Goal: Task Accomplishment & Management: Manage account settings

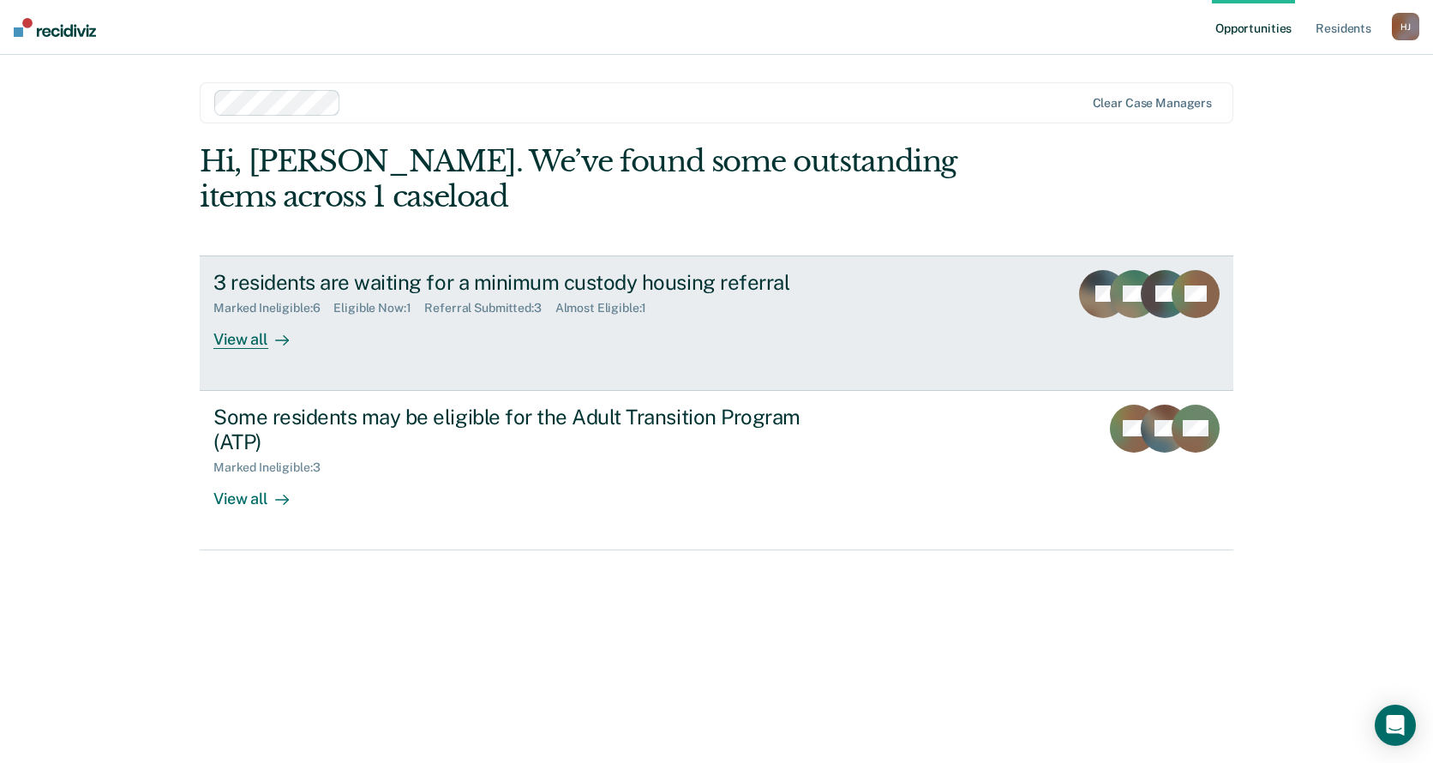
click at [806, 304] on div "Marked Ineligible : 6 Eligible Now : 1 Referral Submitted : 3 Almost Eligible :…" at bounding box center [514, 304] width 602 height 21
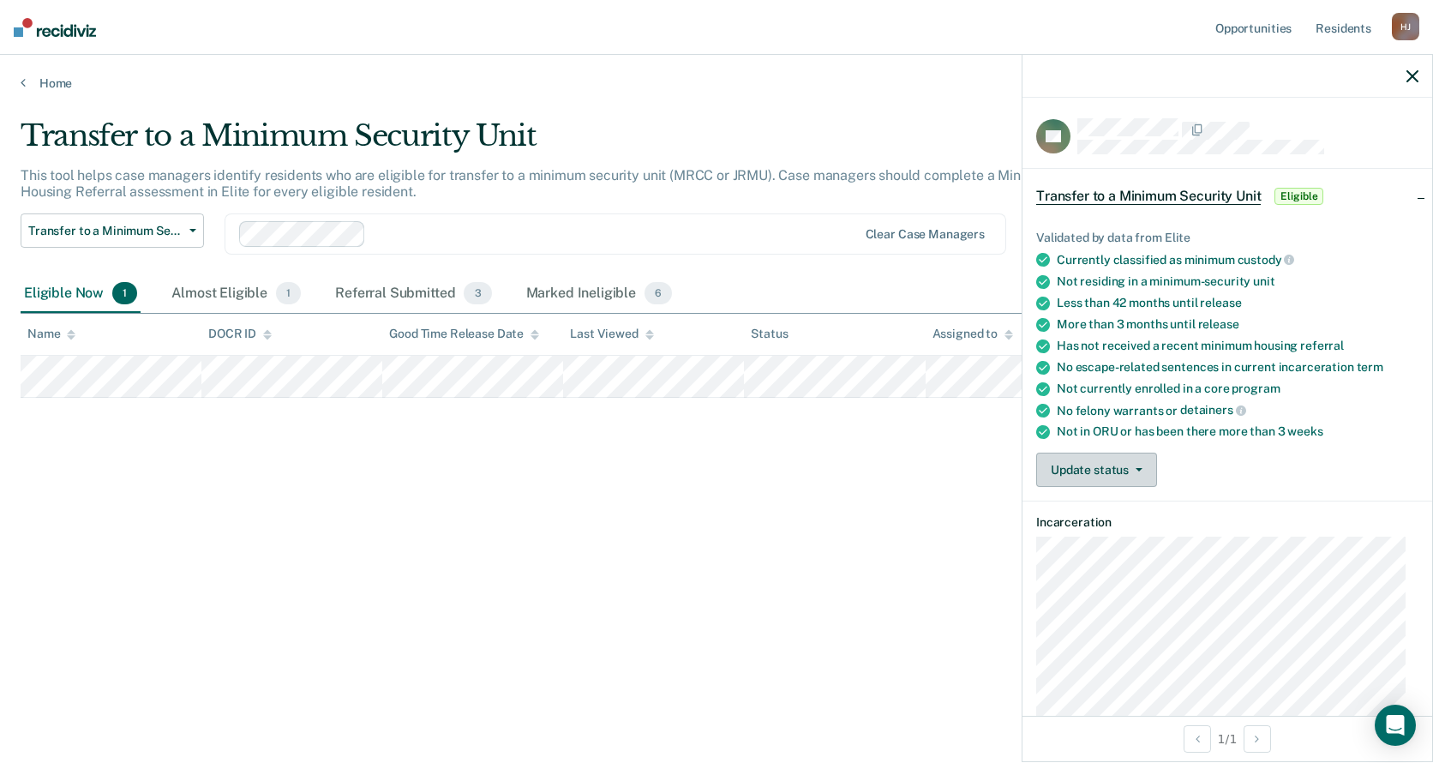
click at [1100, 470] on button "Update status" at bounding box center [1096, 469] width 121 height 34
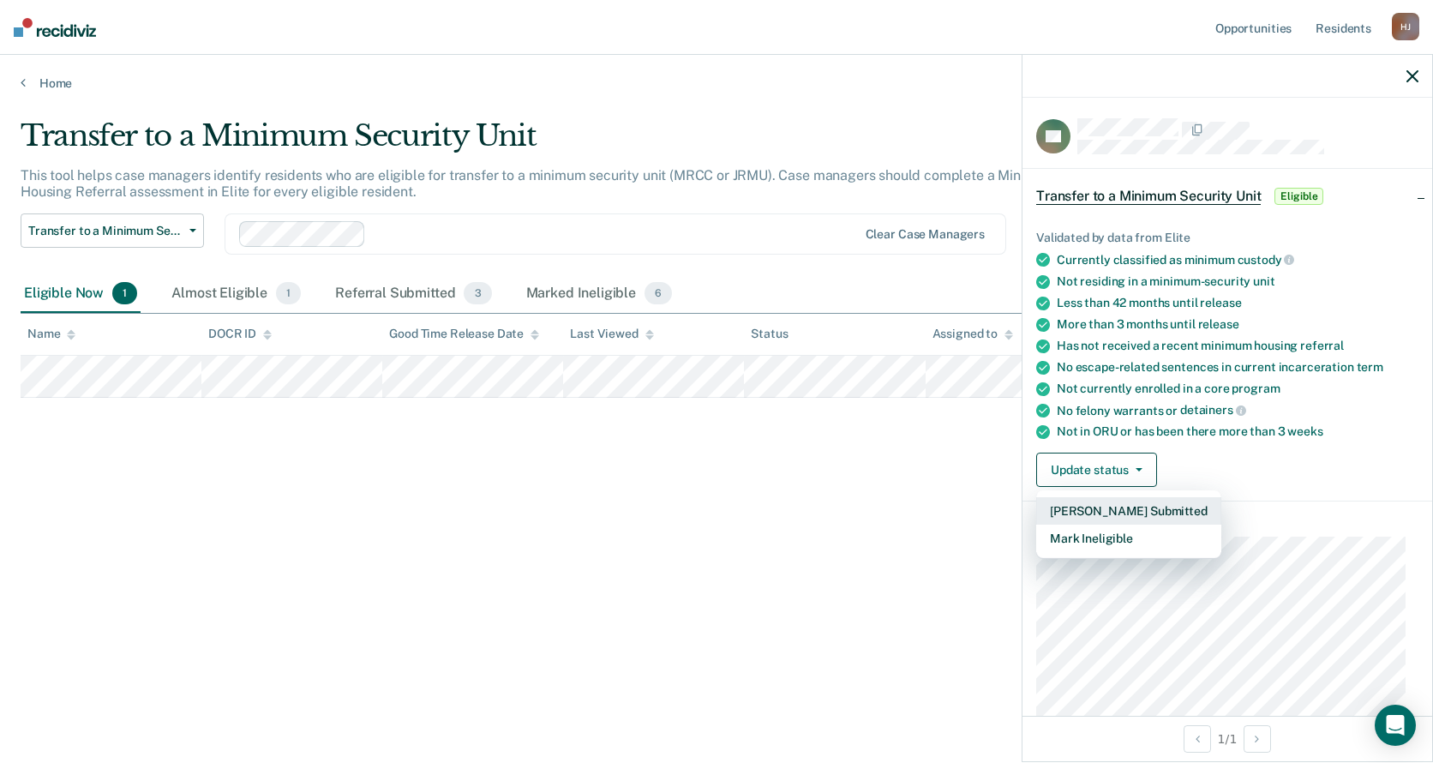
click at [1156, 518] on button "[PERSON_NAME] Submitted" at bounding box center [1128, 510] width 185 height 27
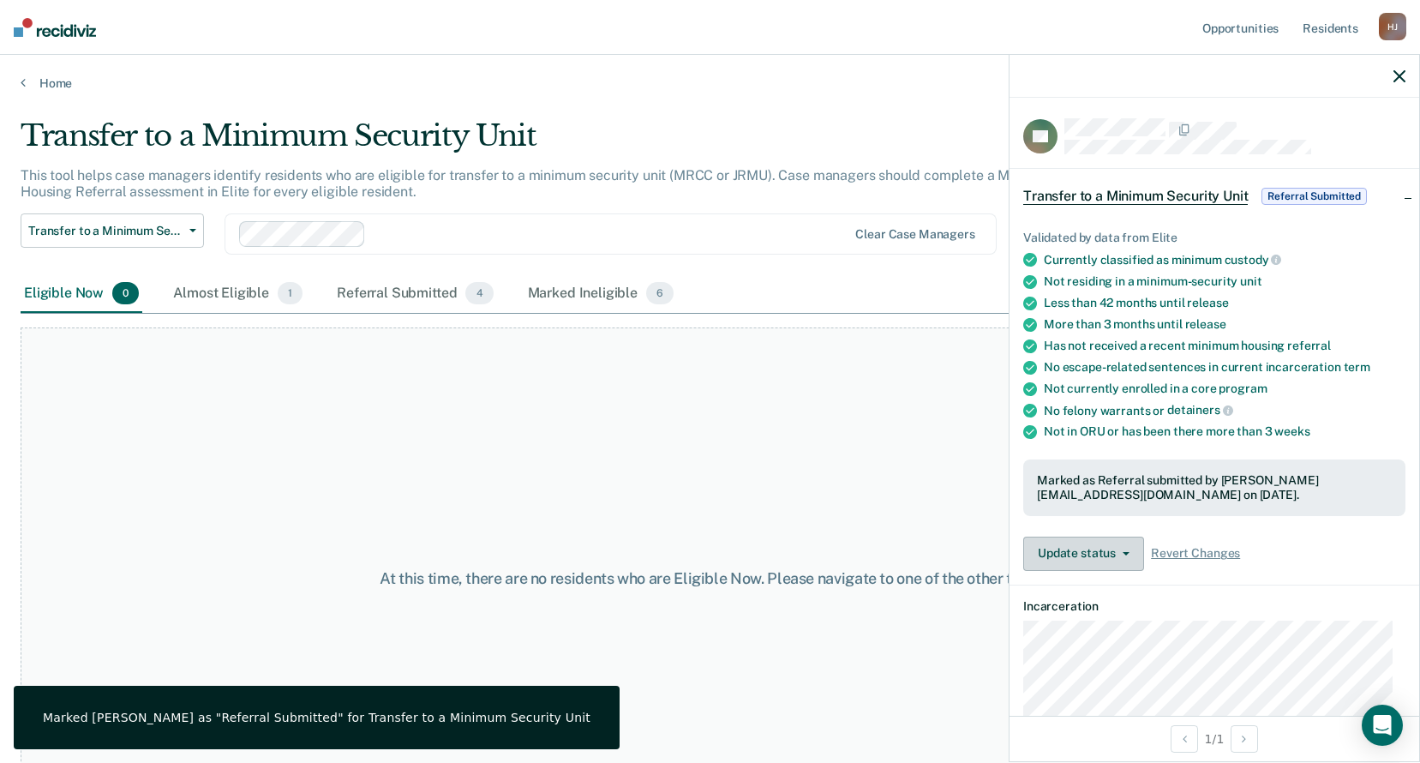
click at [1106, 541] on button "Update status" at bounding box center [1083, 553] width 121 height 34
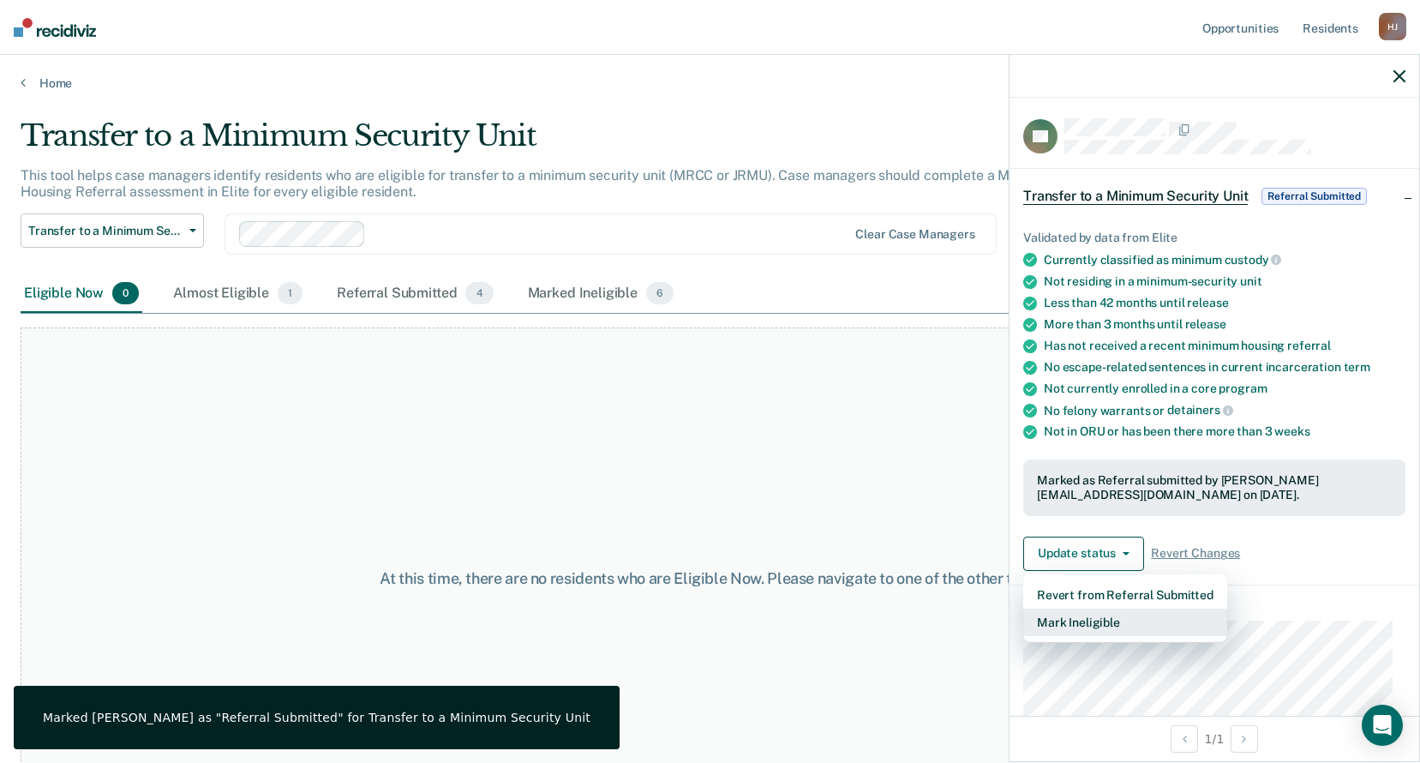
click at [1136, 624] on button "Mark Ineligible" at bounding box center [1125, 621] width 204 height 27
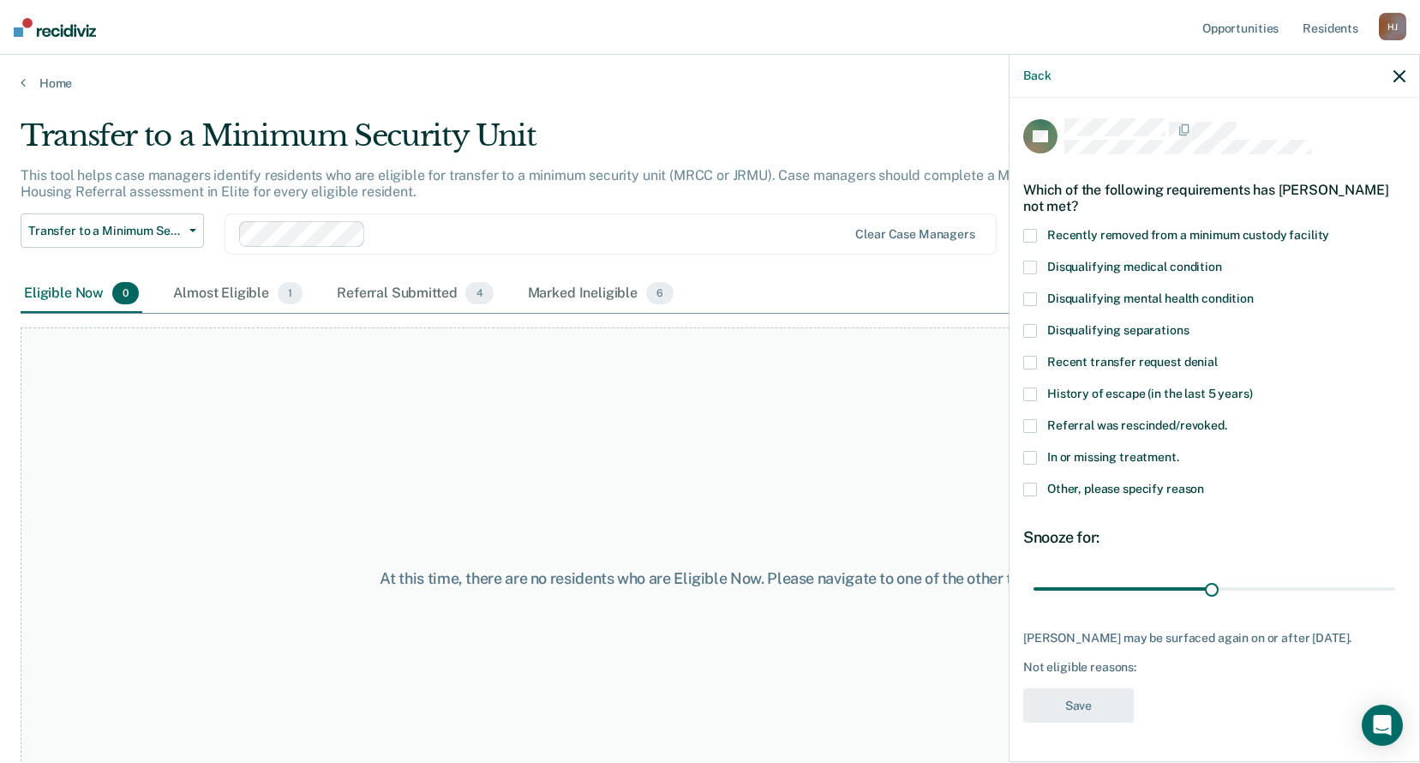
click at [1119, 423] on span "Referral was rescinded/revoked." at bounding box center [1137, 425] width 180 height 14
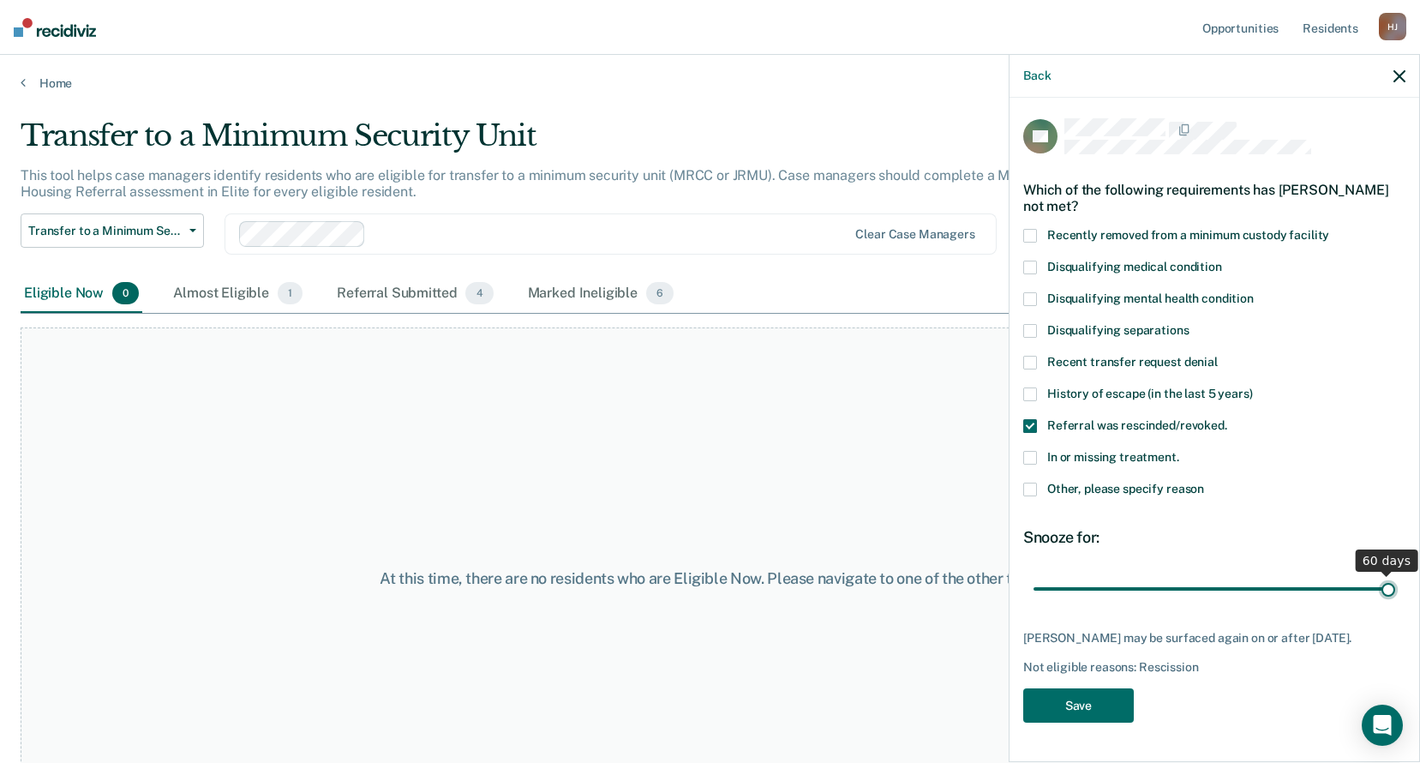
drag, startPoint x: 1196, startPoint y: 584, endPoint x: 1574, endPoint y: 572, distance: 378.1
type input "60"
click at [1395, 573] on input "range" at bounding box center [1215, 588] width 362 height 30
click at [1106, 692] on button "Save" at bounding box center [1078, 705] width 111 height 35
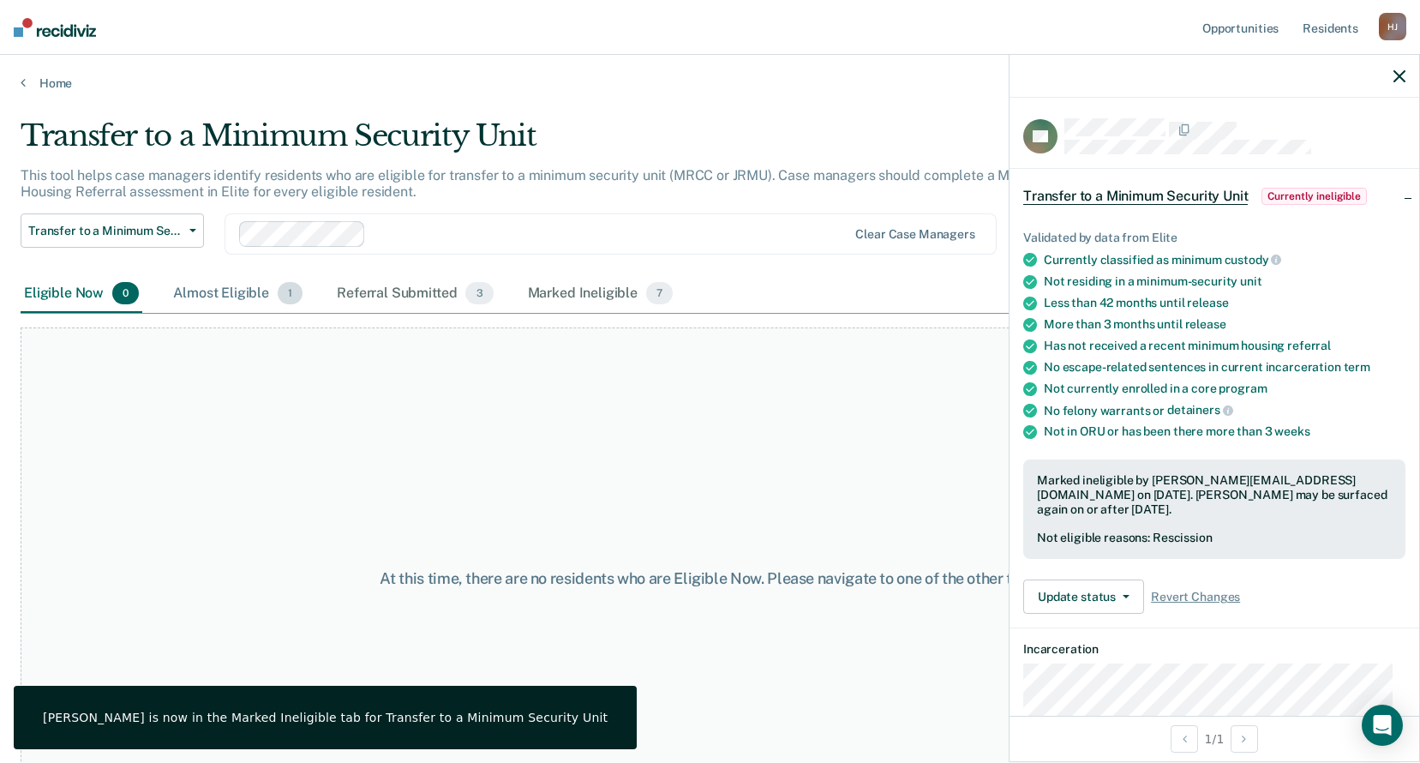
click at [183, 296] on div "Almost Eligible 1" at bounding box center [238, 294] width 136 height 38
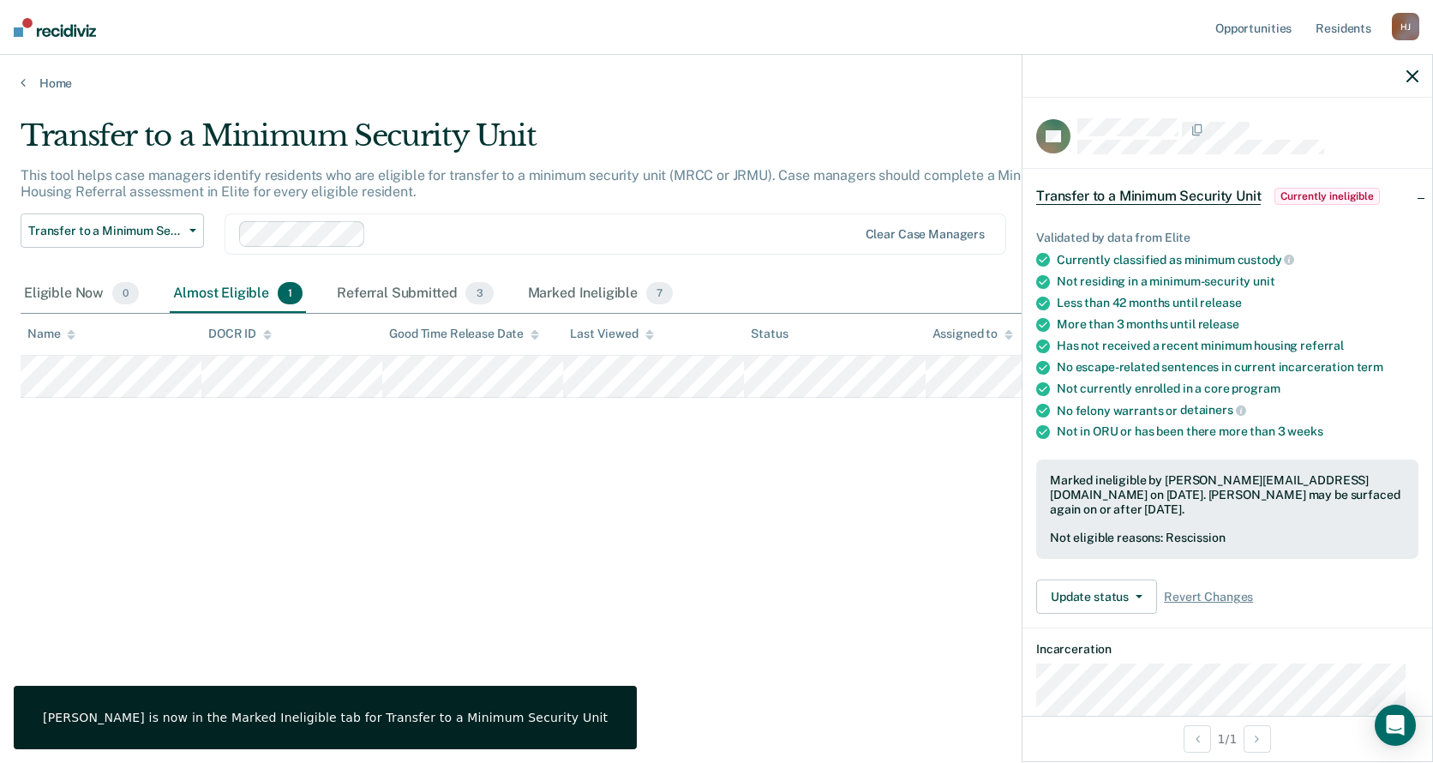
click at [603, 566] on div "Transfer to a Minimum Security Unit This tool helps case managers identify resi…" at bounding box center [717, 376] width 1392 height 516
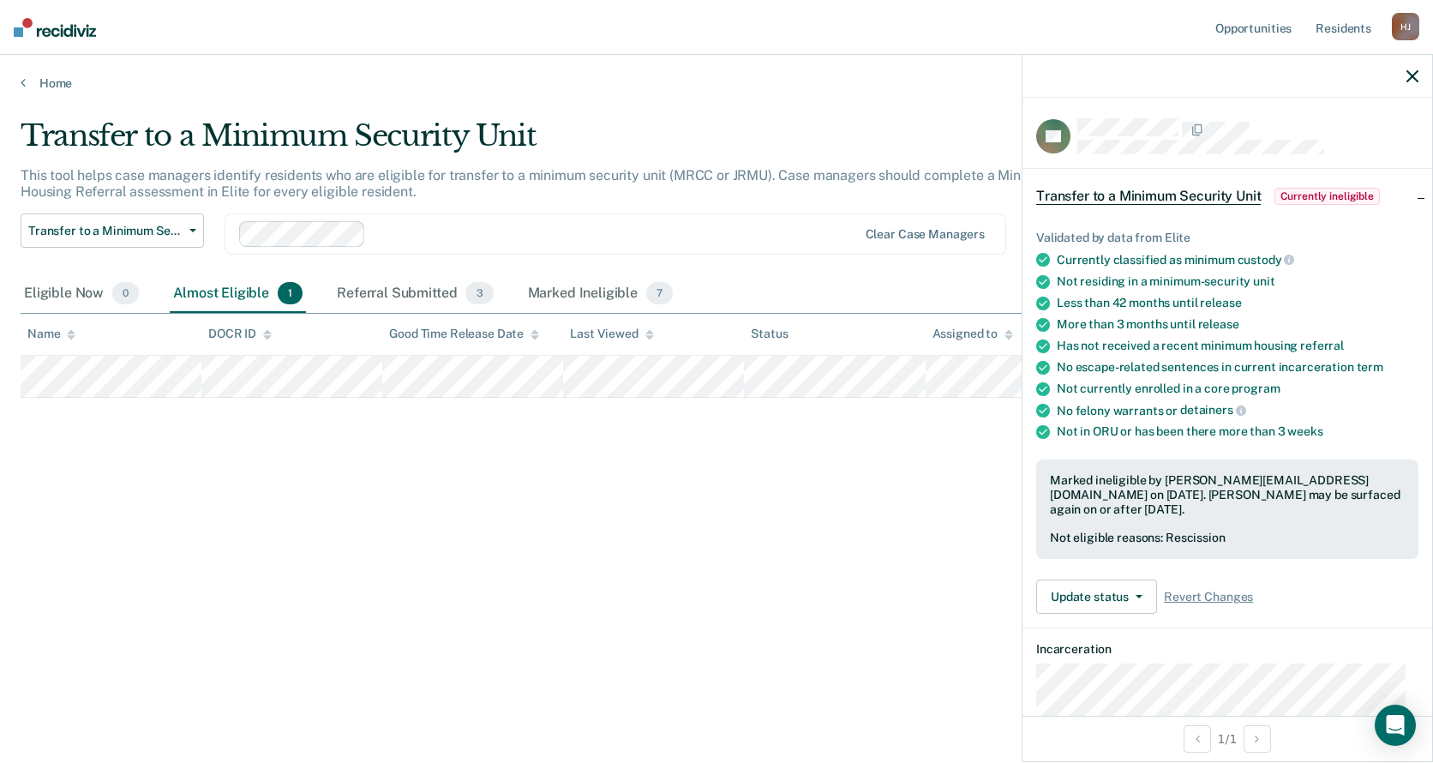
click at [1416, 80] on icon "button" at bounding box center [1412, 76] width 12 height 12
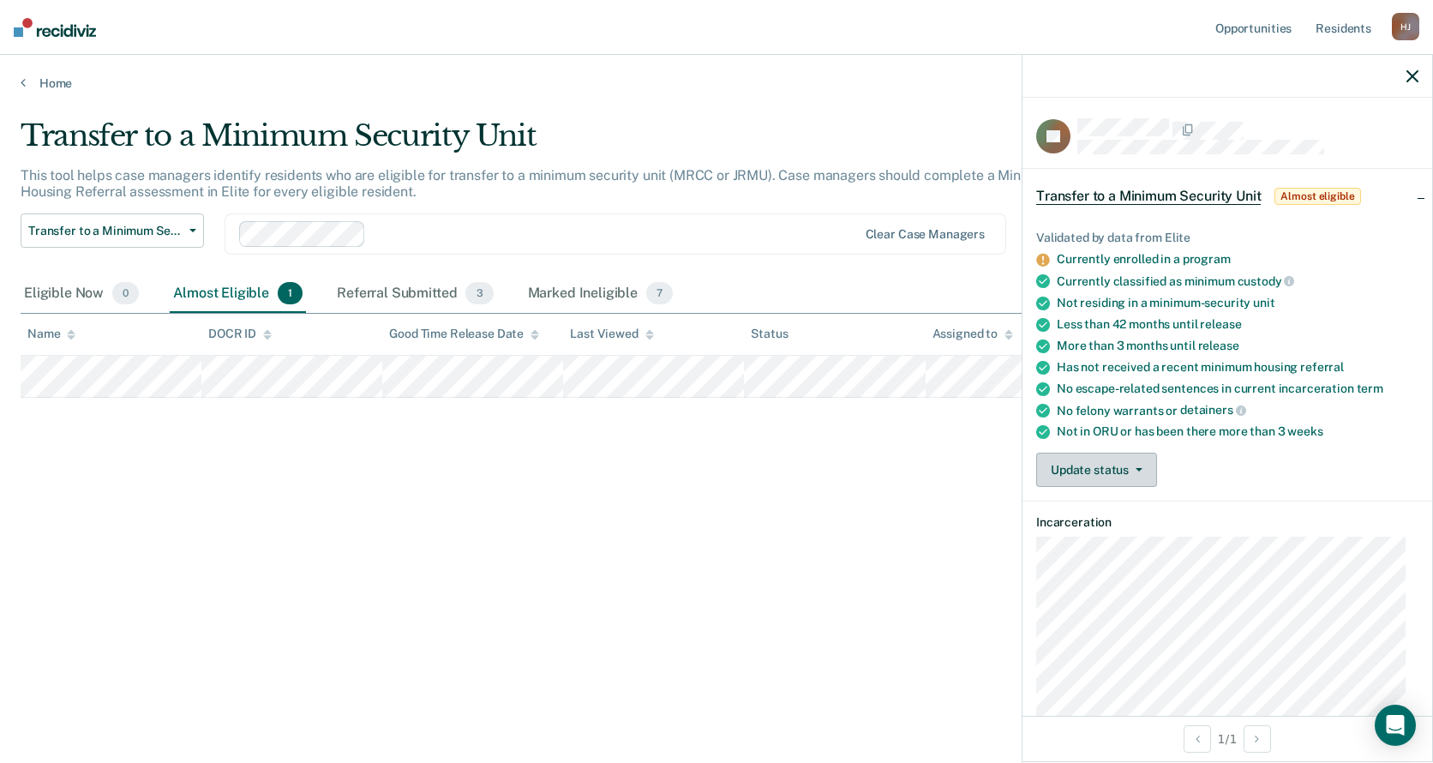
click at [1118, 470] on button "Update status" at bounding box center [1096, 469] width 121 height 34
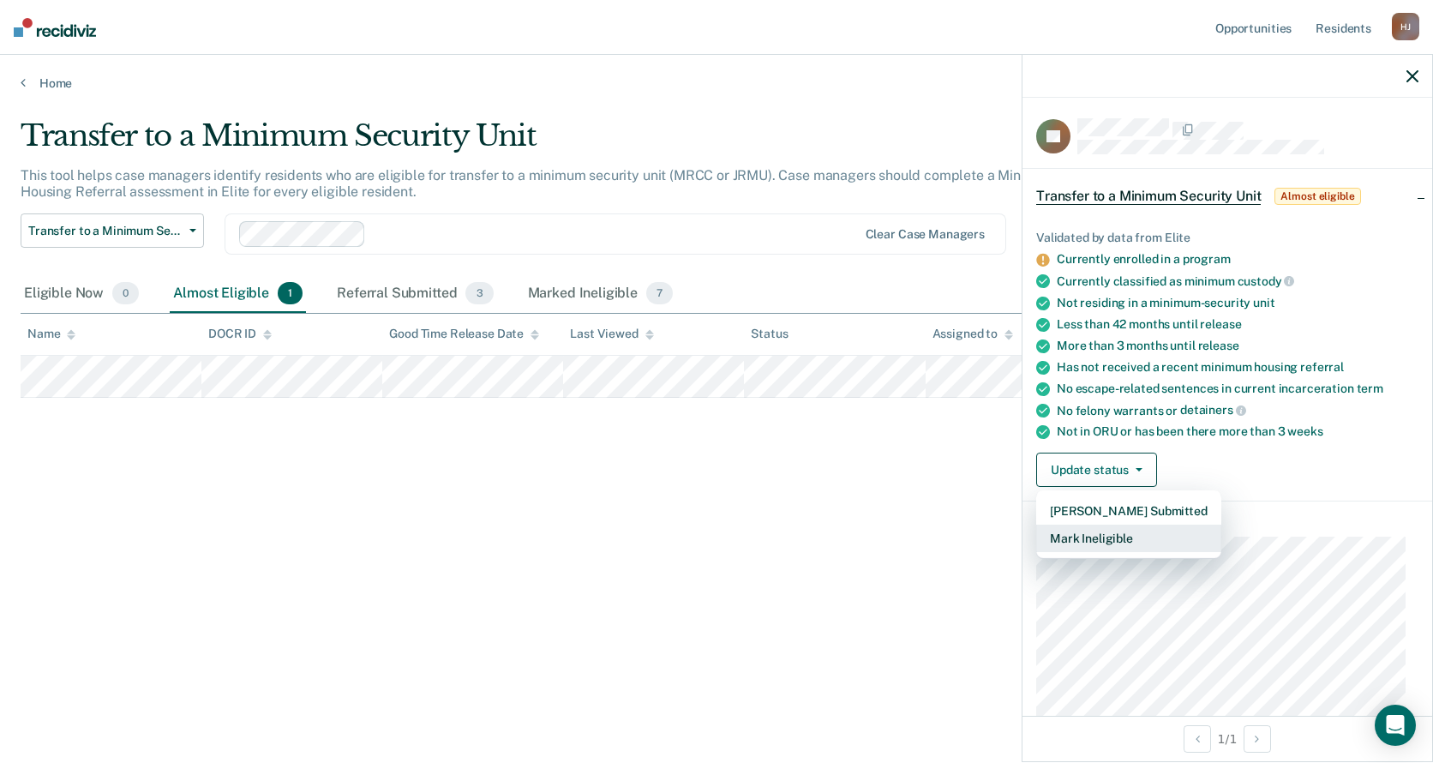
click at [1168, 530] on button "Mark Ineligible" at bounding box center [1128, 537] width 185 height 27
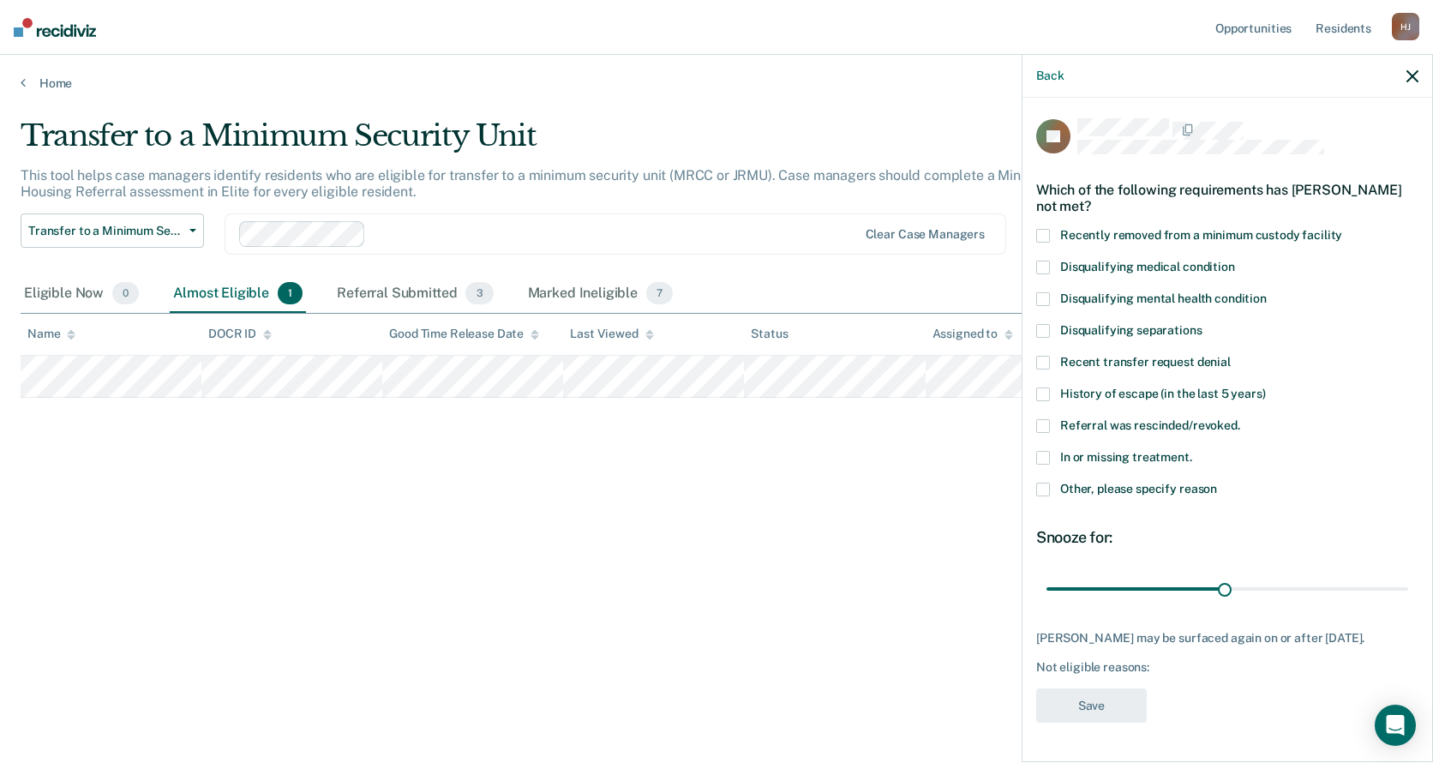
click at [1077, 361] on span "Recent transfer request denial" at bounding box center [1145, 362] width 171 height 14
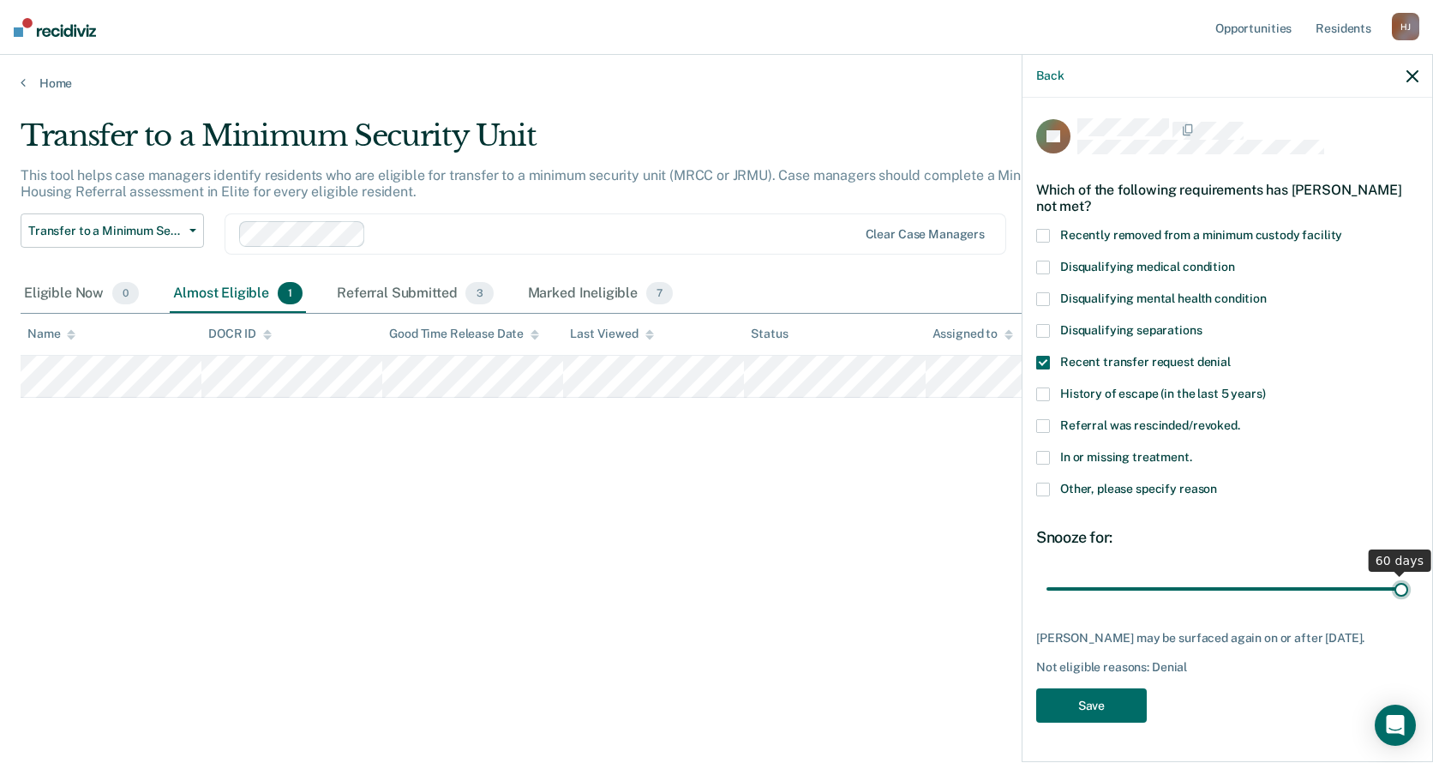
drag, startPoint x: 1219, startPoint y: 584, endPoint x: 1596, endPoint y: 571, distance: 376.5
type input "60"
click at [1408, 573] on input "range" at bounding box center [1227, 588] width 362 height 30
click at [1169, 427] on span "Referral was rescinded/revoked." at bounding box center [1150, 425] width 180 height 14
click at [1171, 427] on span "Referral was rescinded/revoked." at bounding box center [1150, 425] width 180 height 14
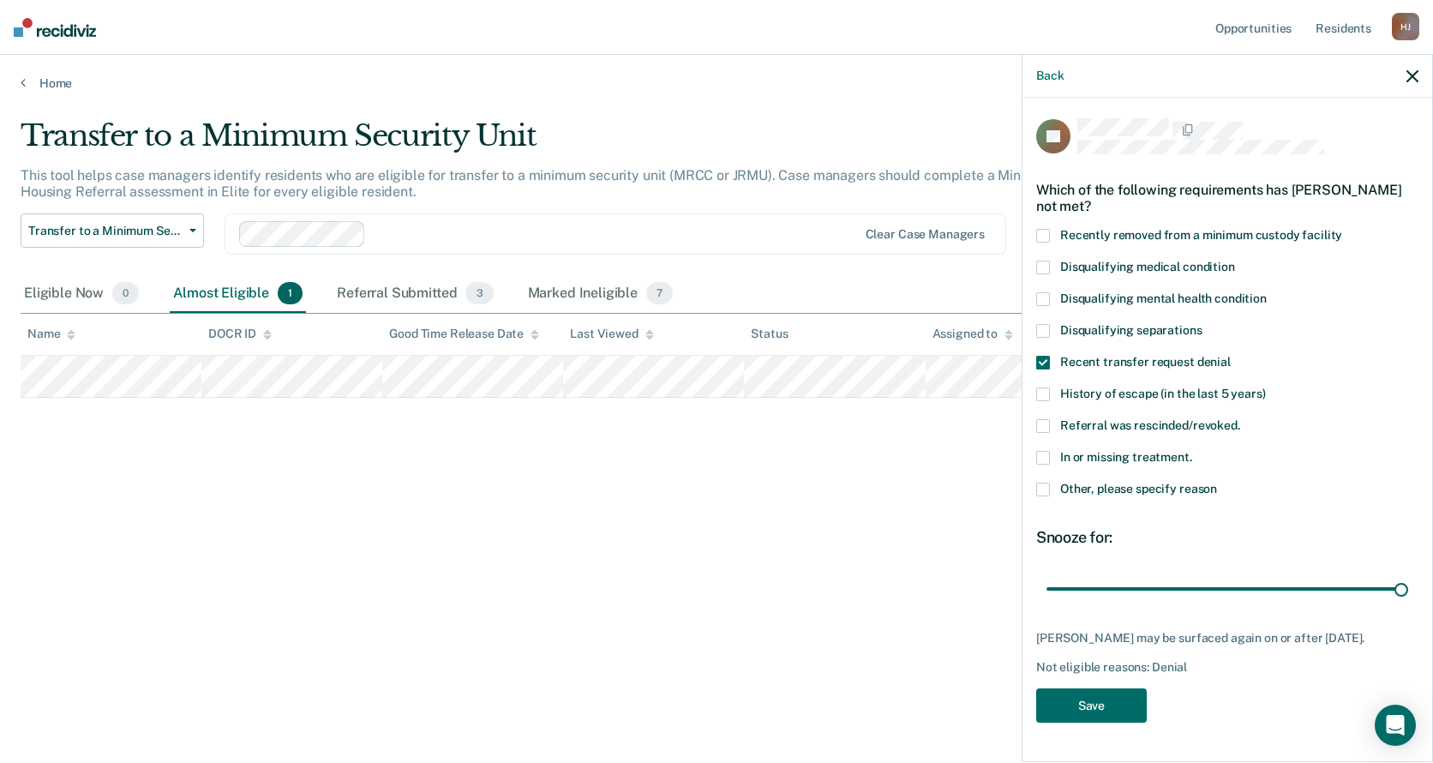
click at [1153, 495] on label "Other, please specify reason" at bounding box center [1227, 491] width 382 height 18
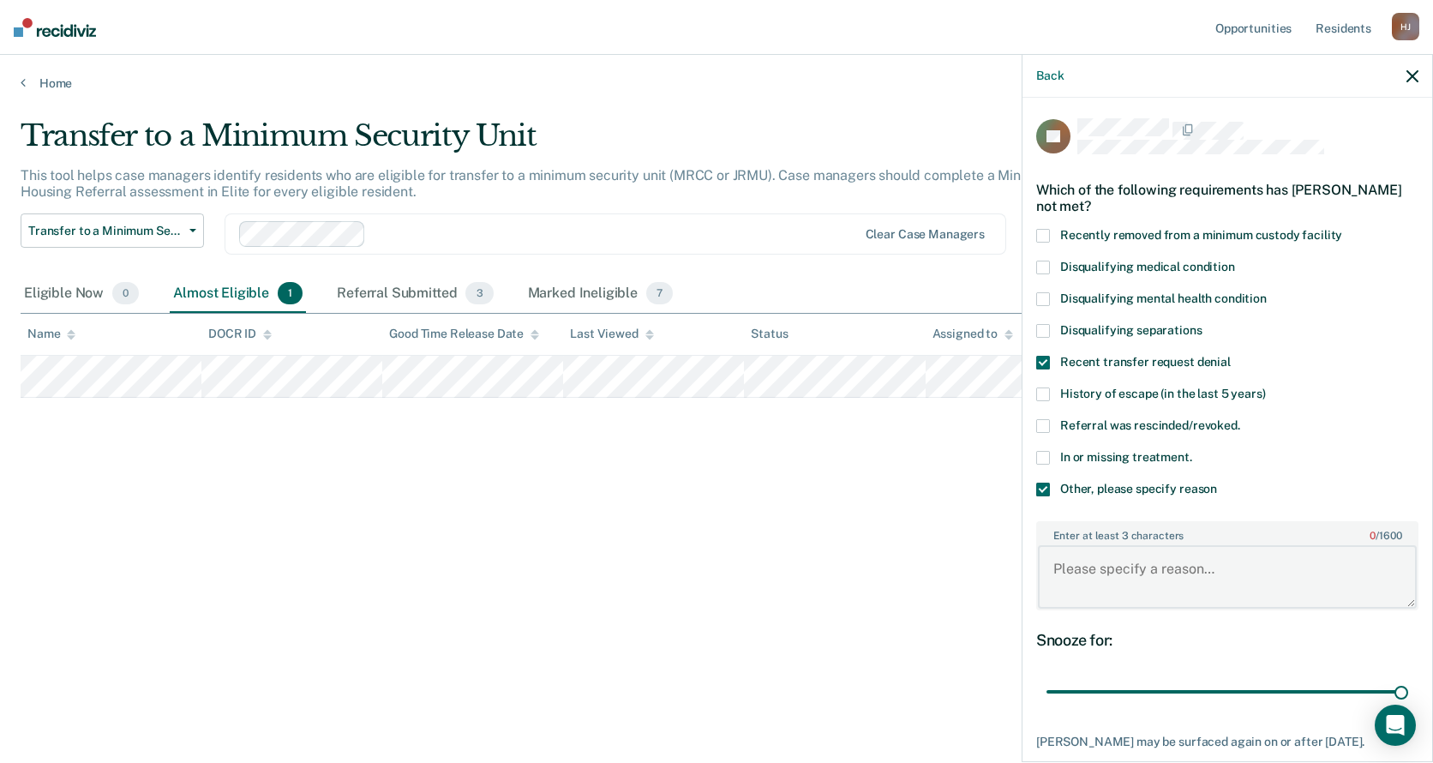
click at [1204, 571] on textarea "Enter at least 3 characters 0 / 1600" at bounding box center [1227, 576] width 379 height 63
click at [1221, 568] on textarea "Enter at least 3 characters 0 / 1600" at bounding box center [1227, 576] width 379 height 63
paste textarea "Reviewed and denied minimum housing by [PERSON_NAME] due to STATIC score"
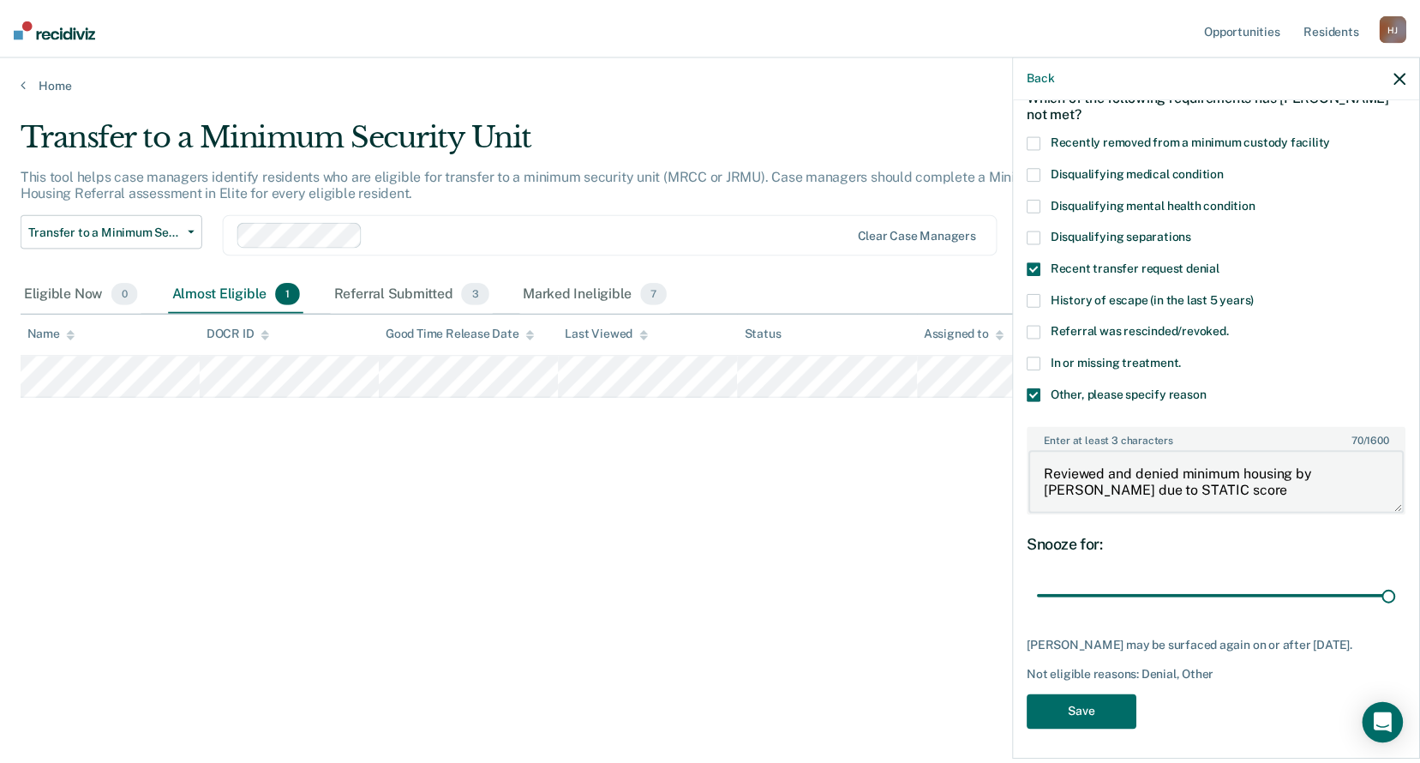
scroll to position [97, 0]
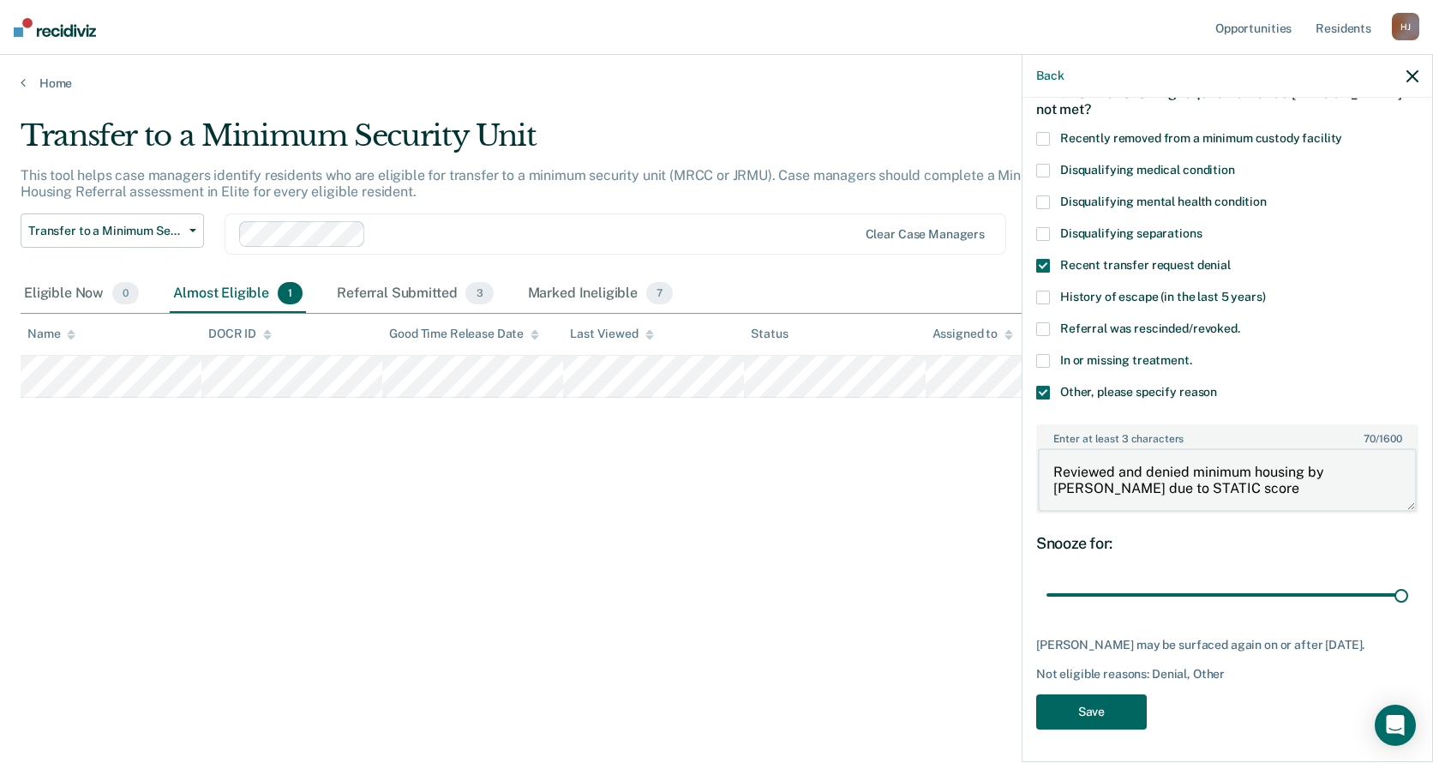
type textarea "Reviewed and denied minimum housing by [PERSON_NAME] due to STATIC score"
click at [1139, 710] on button "Save" at bounding box center [1091, 711] width 111 height 35
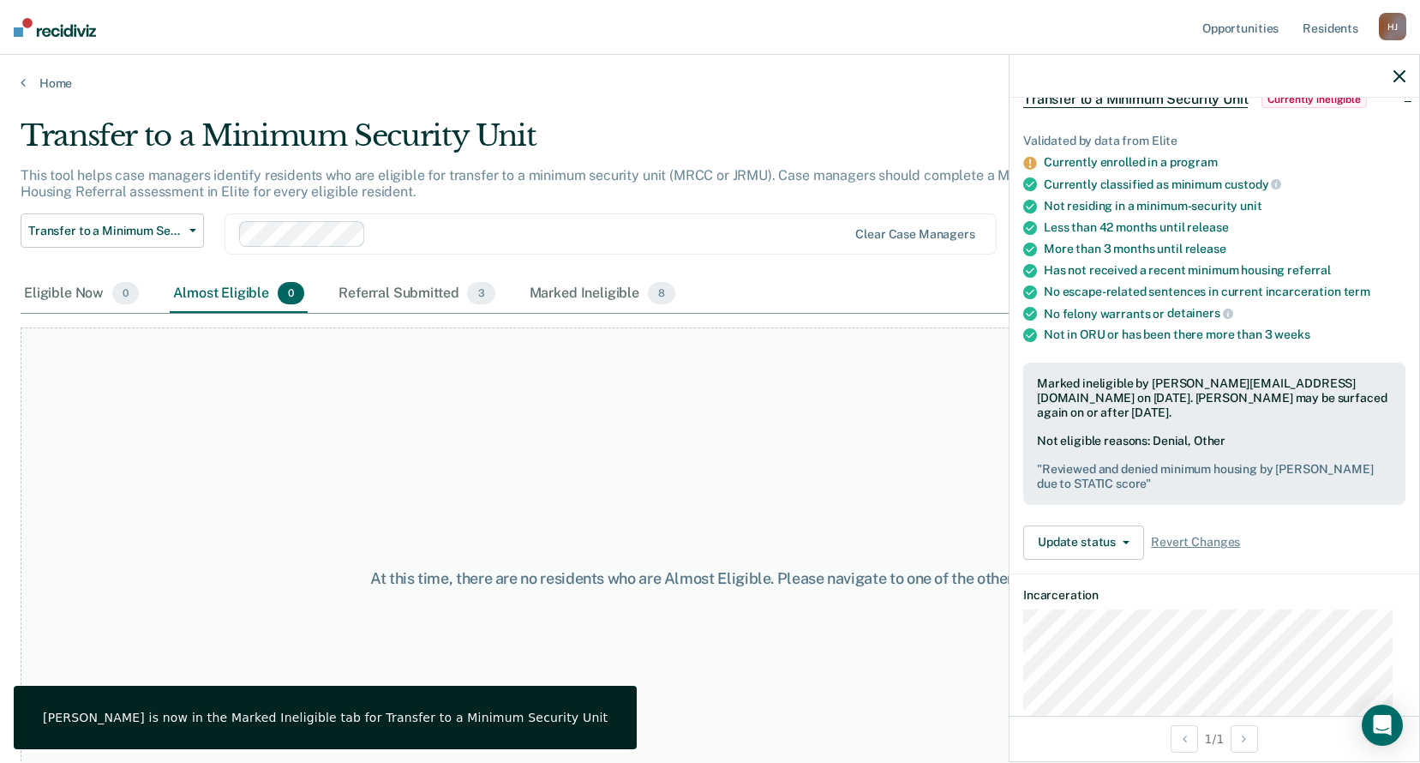
click at [1408, 80] on div at bounding box center [1215, 76] width 410 height 43
click at [1405, 81] on icon "button" at bounding box center [1399, 76] width 12 height 12
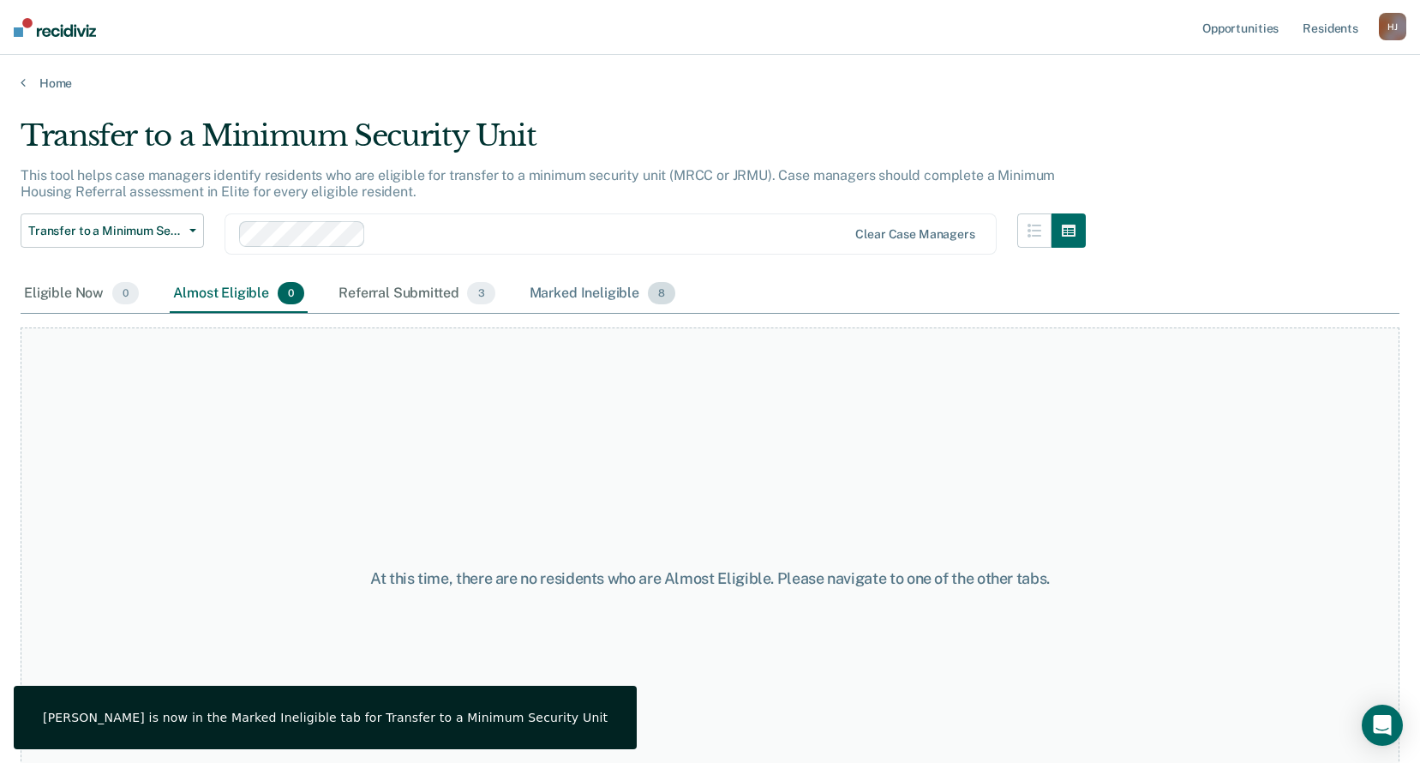
click at [654, 295] on span "8" at bounding box center [661, 293] width 27 height 22
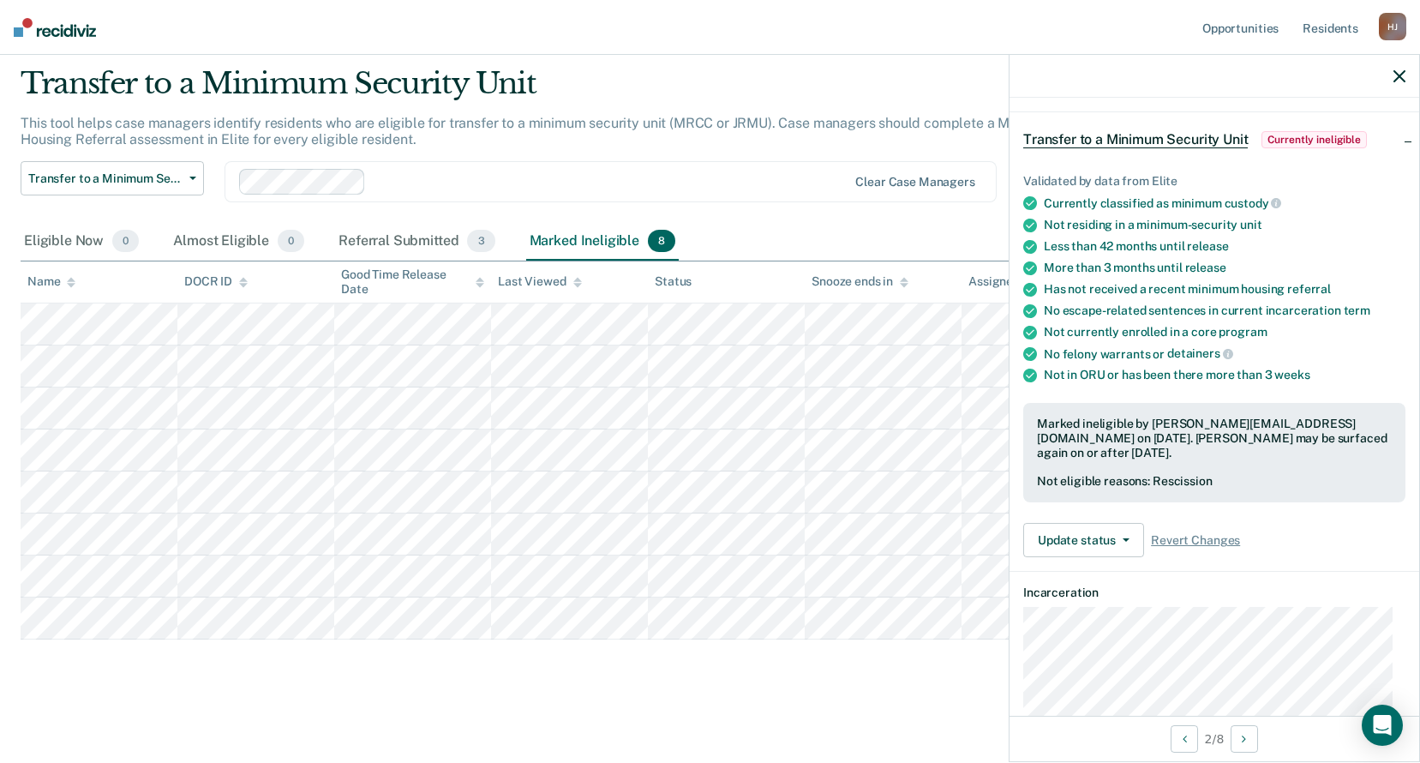
scroll to position [86, 0]
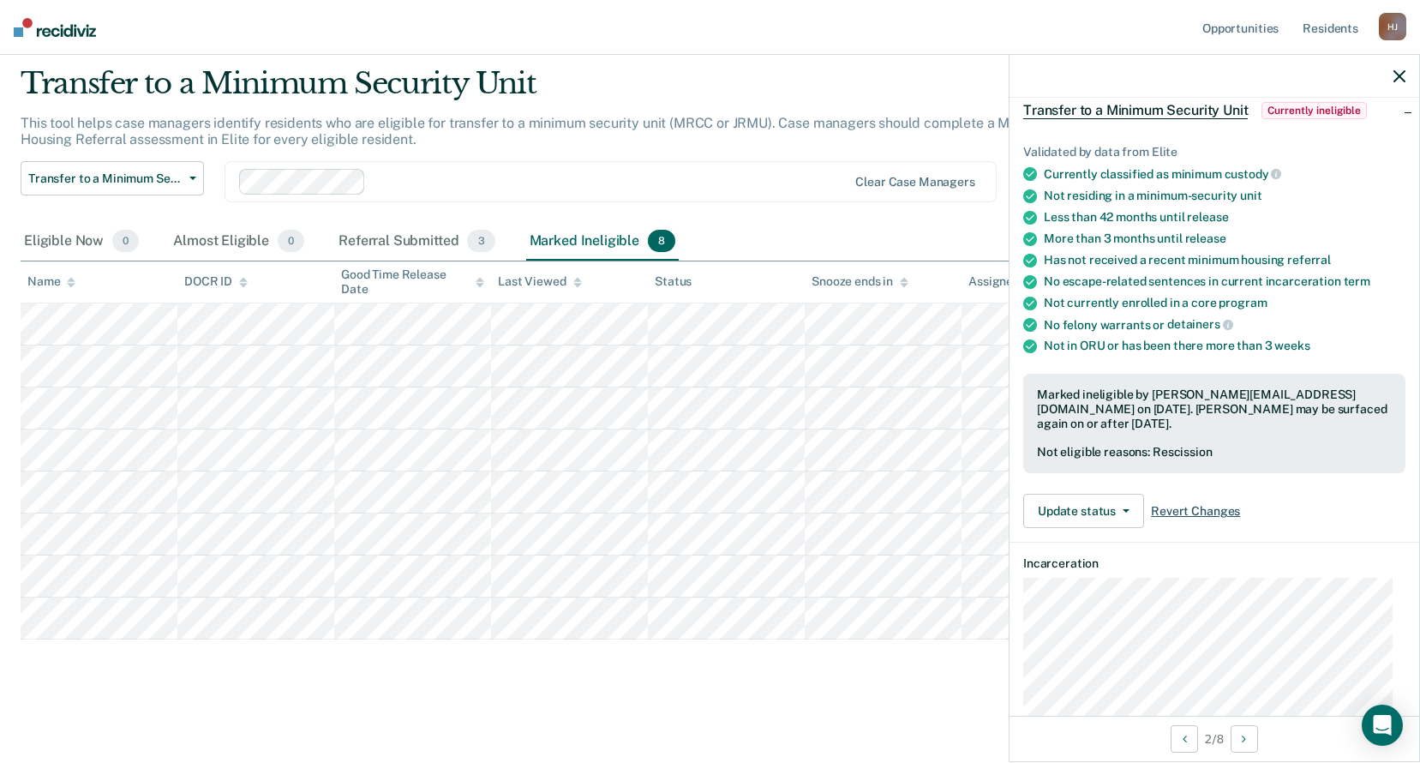
click at [1184, 506] on span "Revert Changes" at bounding box center [1195, 511] width 89 height 15
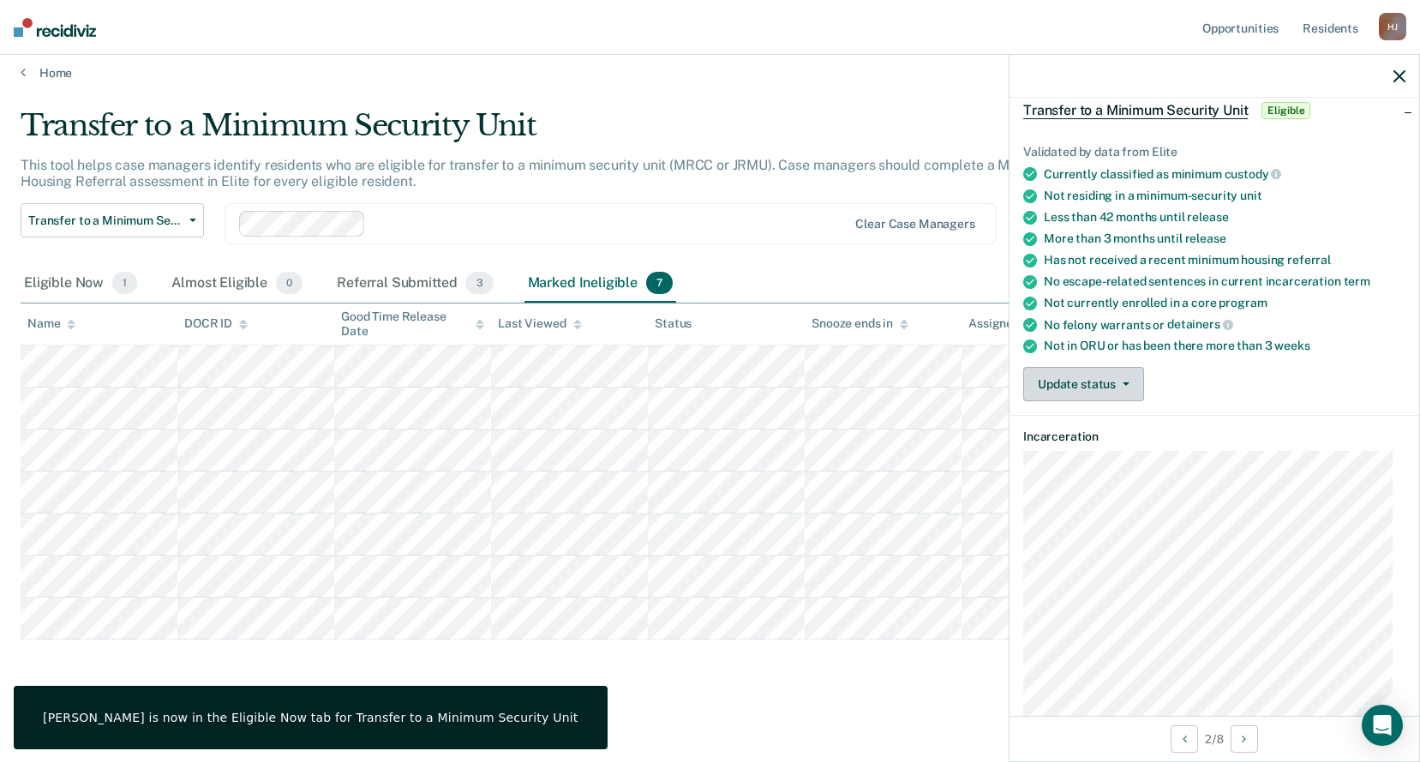
click at [1118, 395] on button "Update status" at bounding box center [1083, 384] width 121 height 34
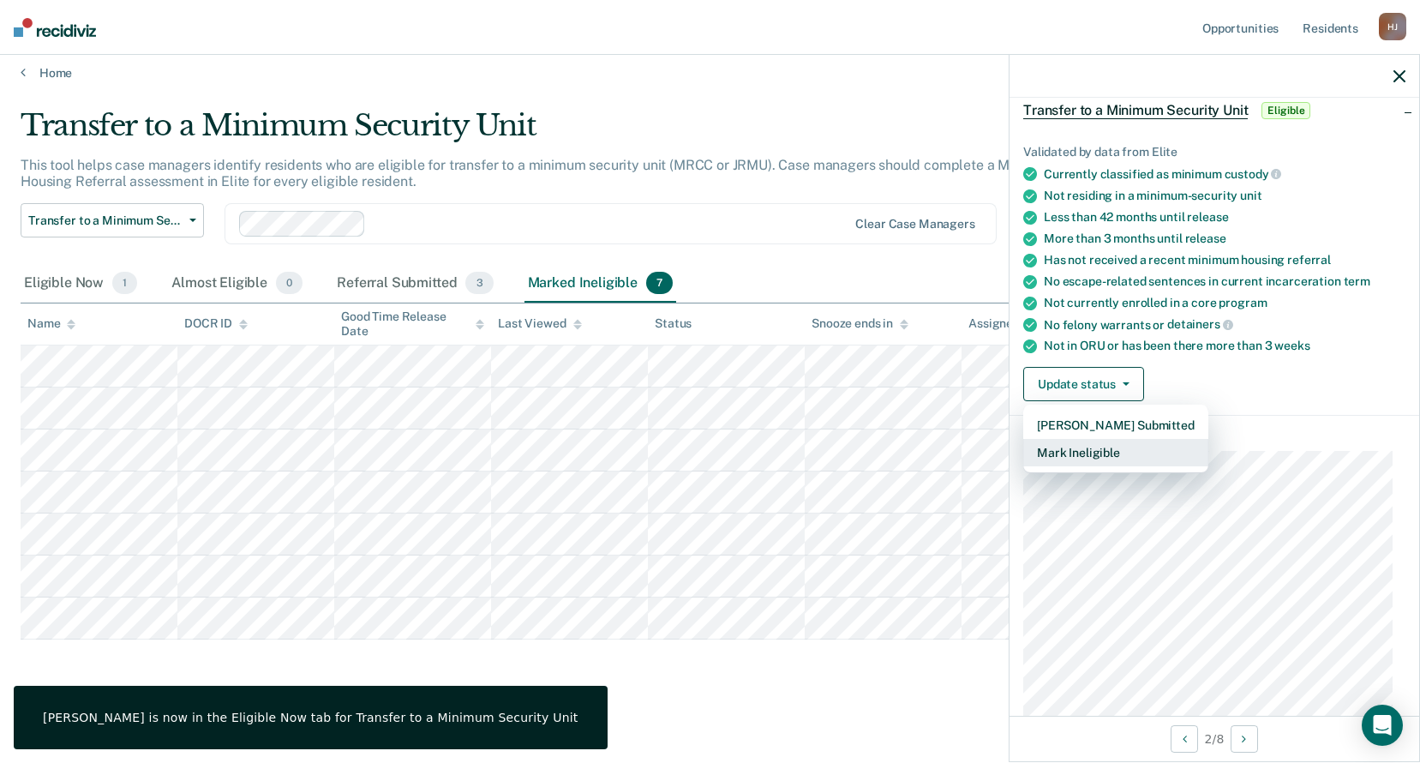
click at [1155, 453] on button "Mark Ineligible" at bounding box center [1115, 452] width 185 height 27
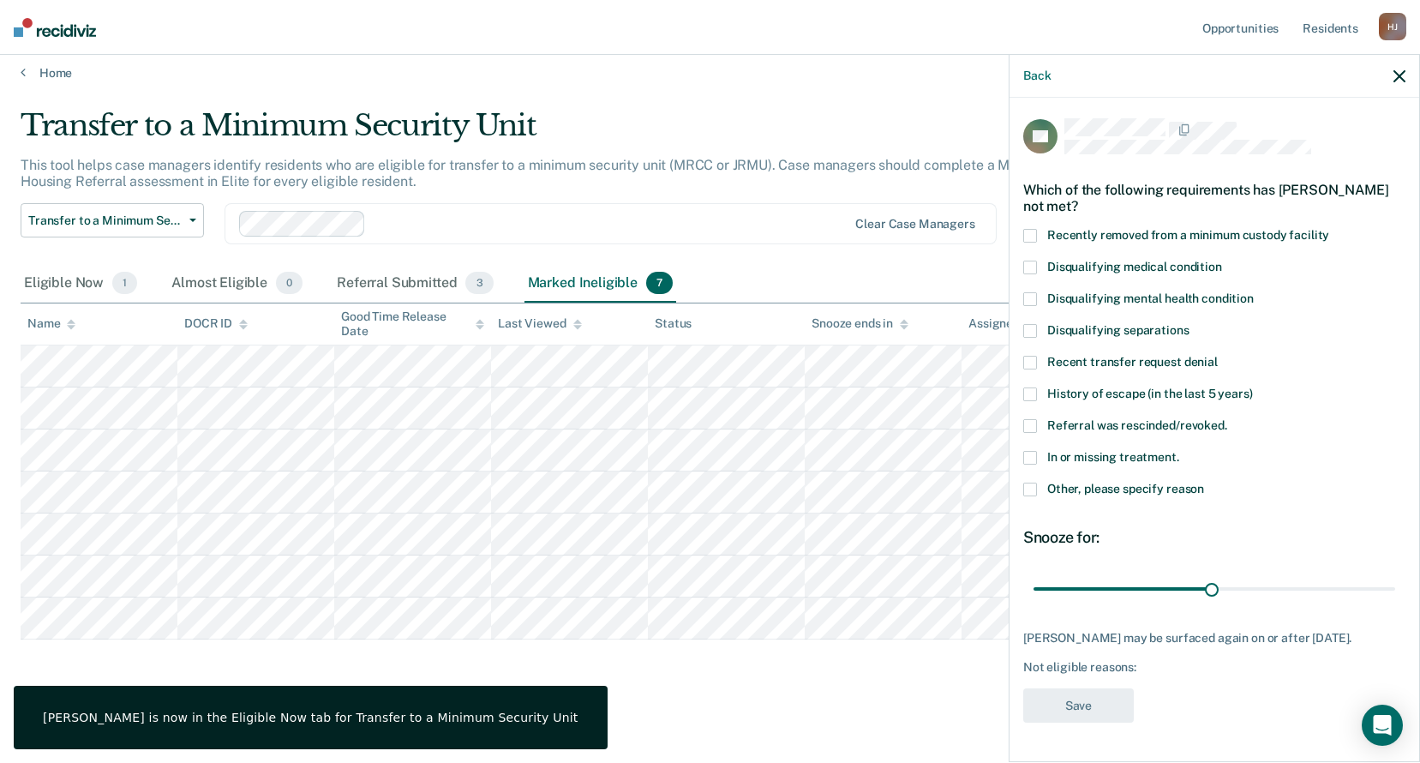
click at [1138, 356] on span "Recent transfer request denial" at bounding box center [1132, 362] width 171 height 14
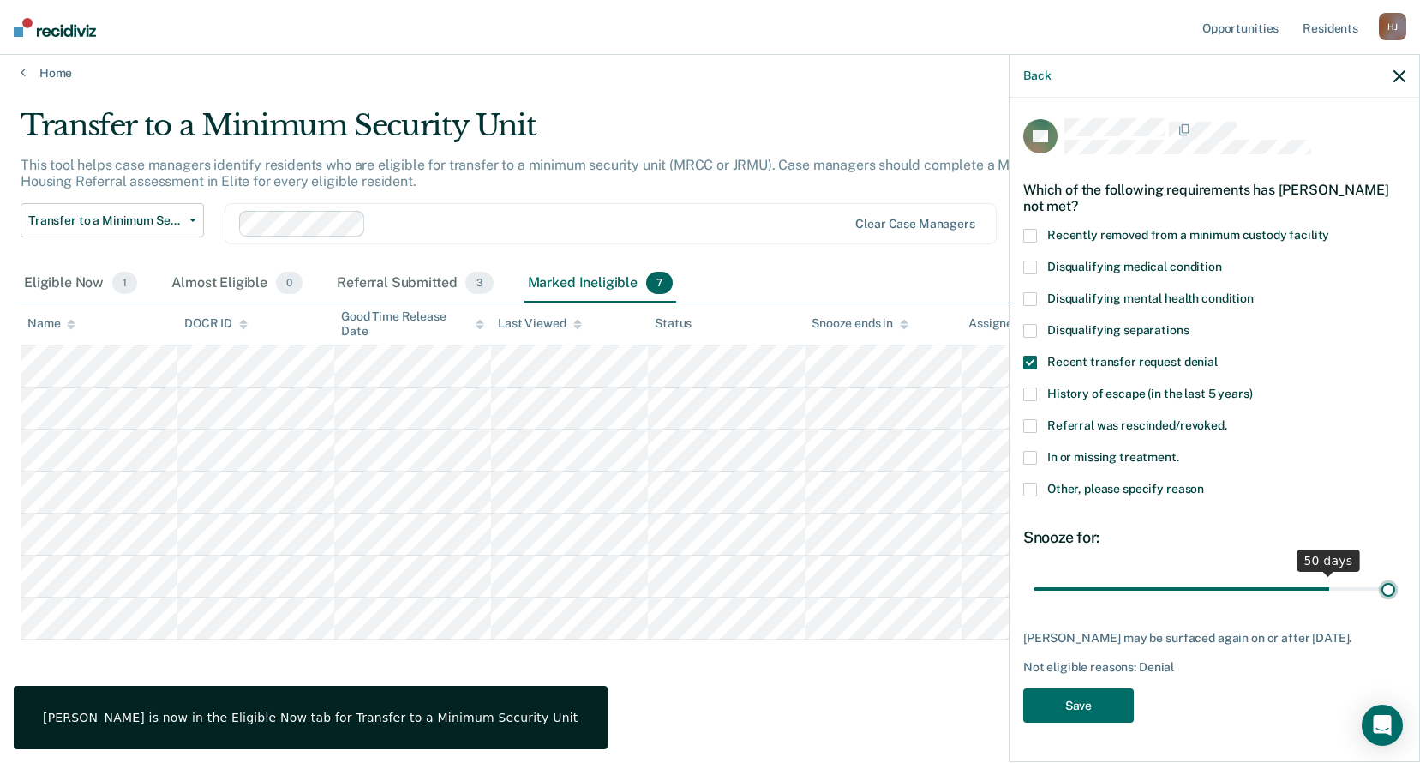
scroll to position [0, 0]
drag, startPoint x: 1200, startPoint y: 578, endPoint x: 1458, endPoint y: 569, distance: 258.1
type input "60"
click at [1395, 573] on input "range" at bounding box center [1215, 588] width 362 height 30
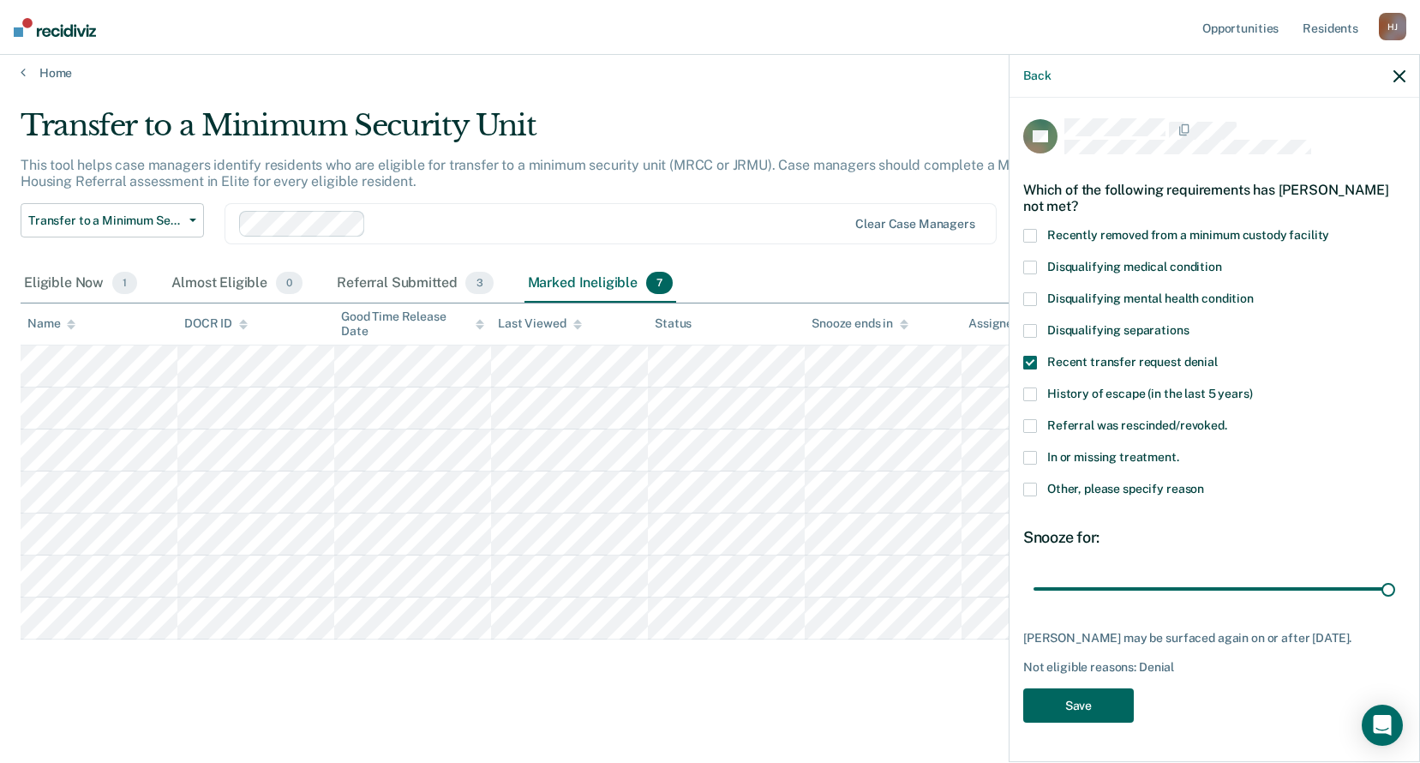
drag, startPoint x: 1075, startPoint y: 710, endPoint x: 1081, endPoint y: 690, distance: 21.4
click at [1076, 710] on button "Save" at bounding box center [1078, 705] width 111 height 35
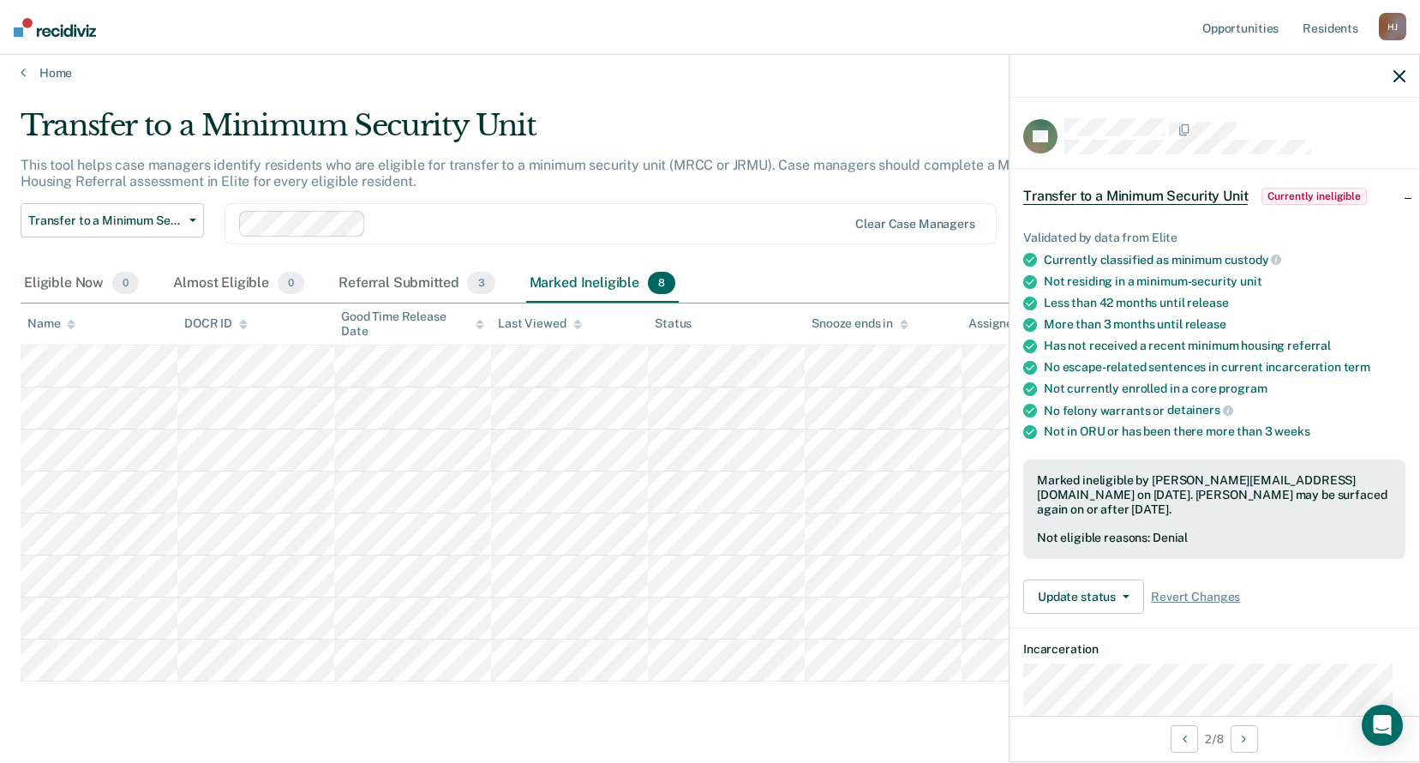
click at [1399, 72] on icon "button" at bounding box center [1399, 76] width 12 height 12
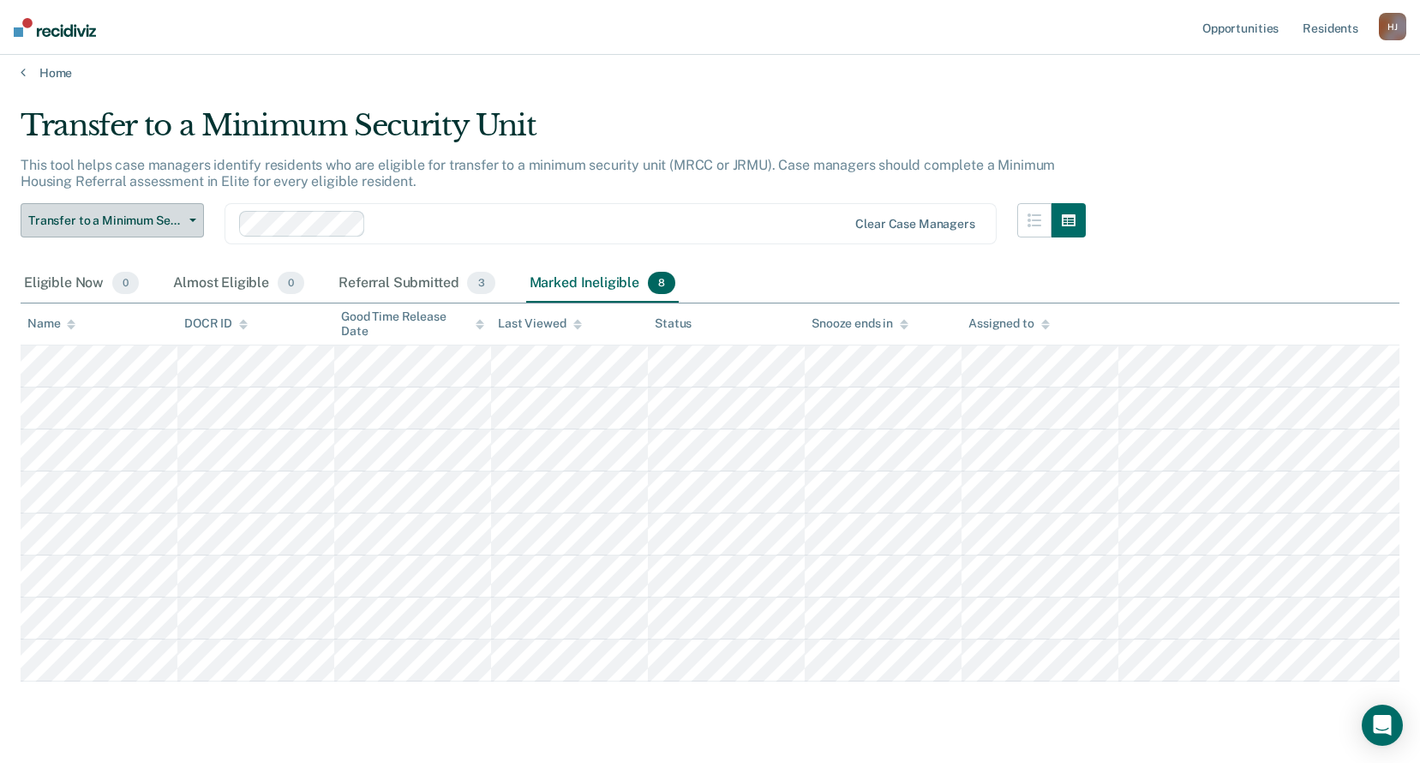
click at [149, 217] on span "Transfer to a Minimum Security Unit" at bounding box center [105, 220] width 154 height 15
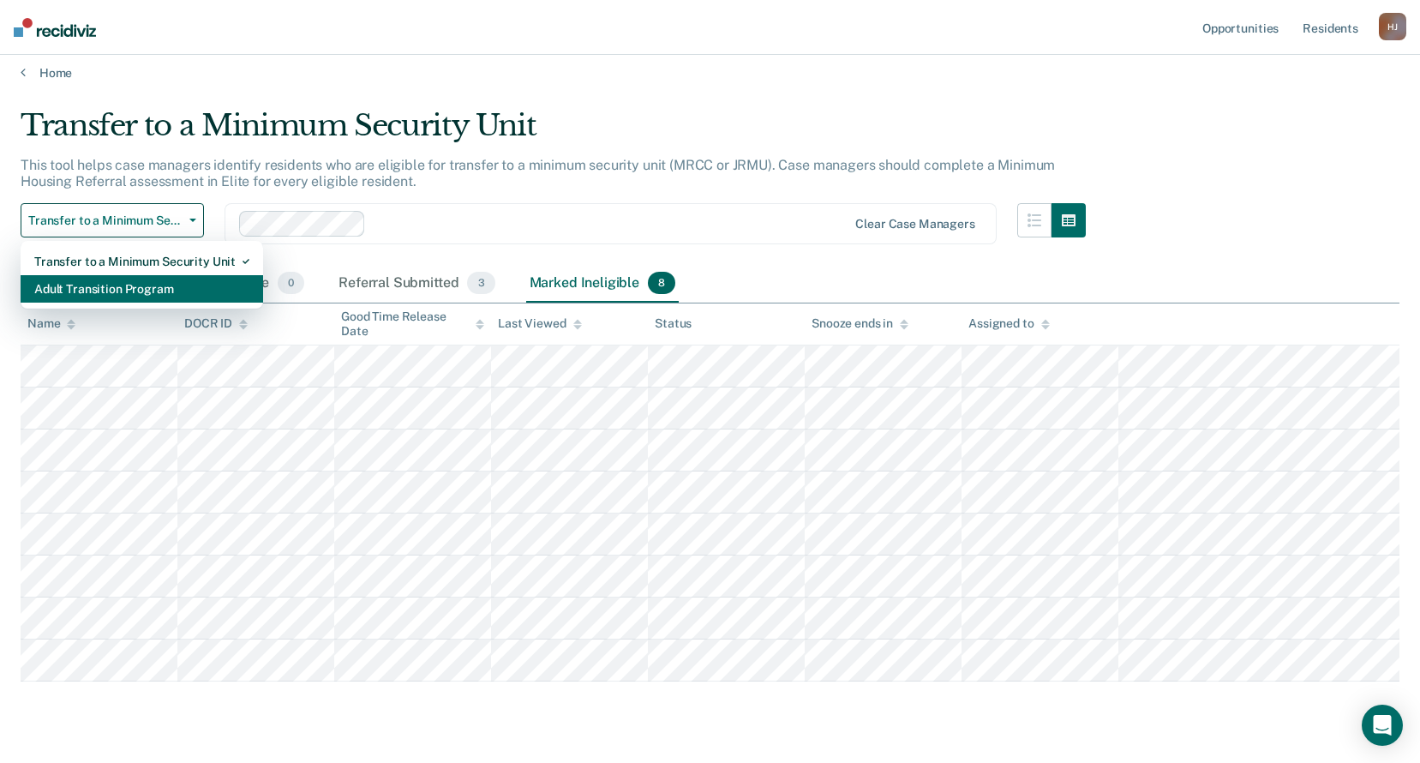
click at [163, 281] on div "Adult Transition Program" at bounding box center [141, 288] width 215 height 27
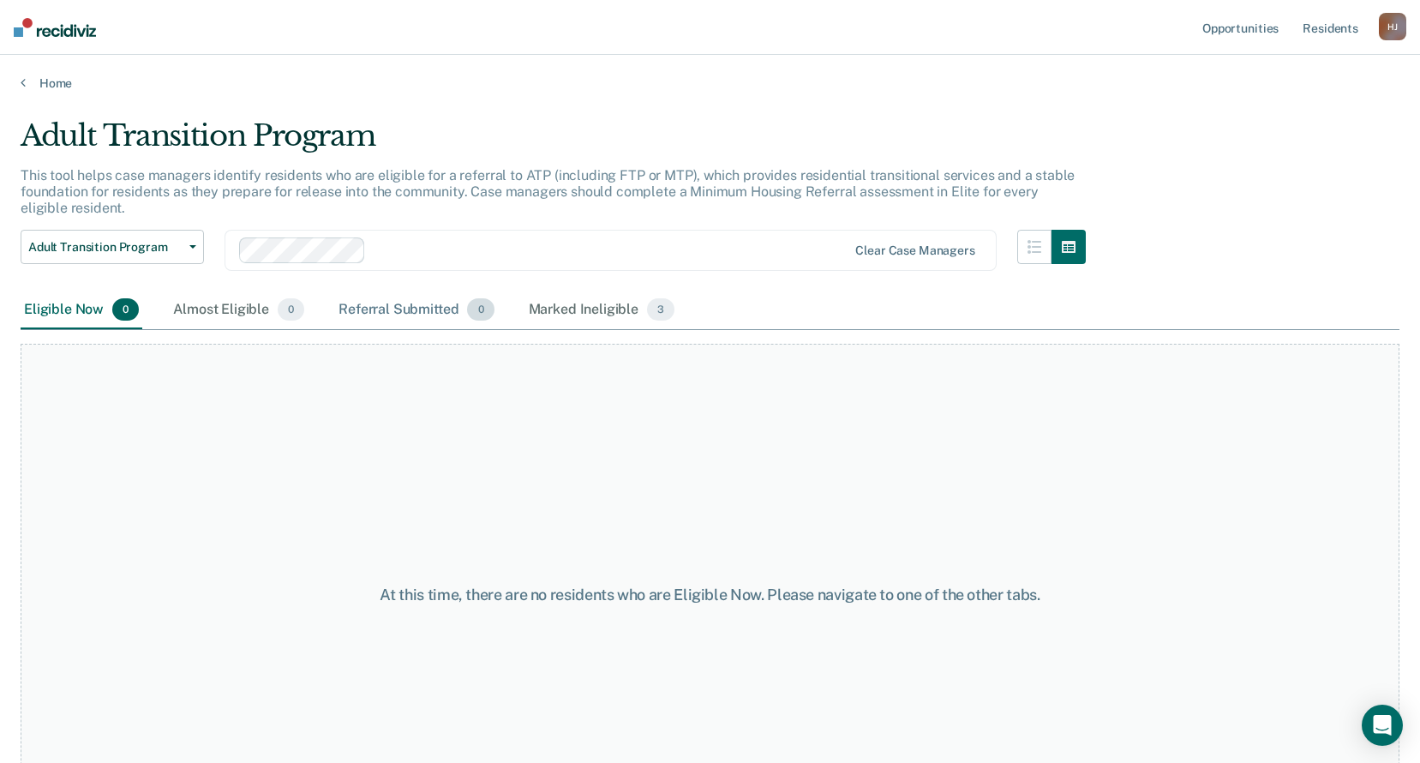
click at [418, 311] on div "Referral Submitted 0" at bounding box center [416, 310] width 162 height 38
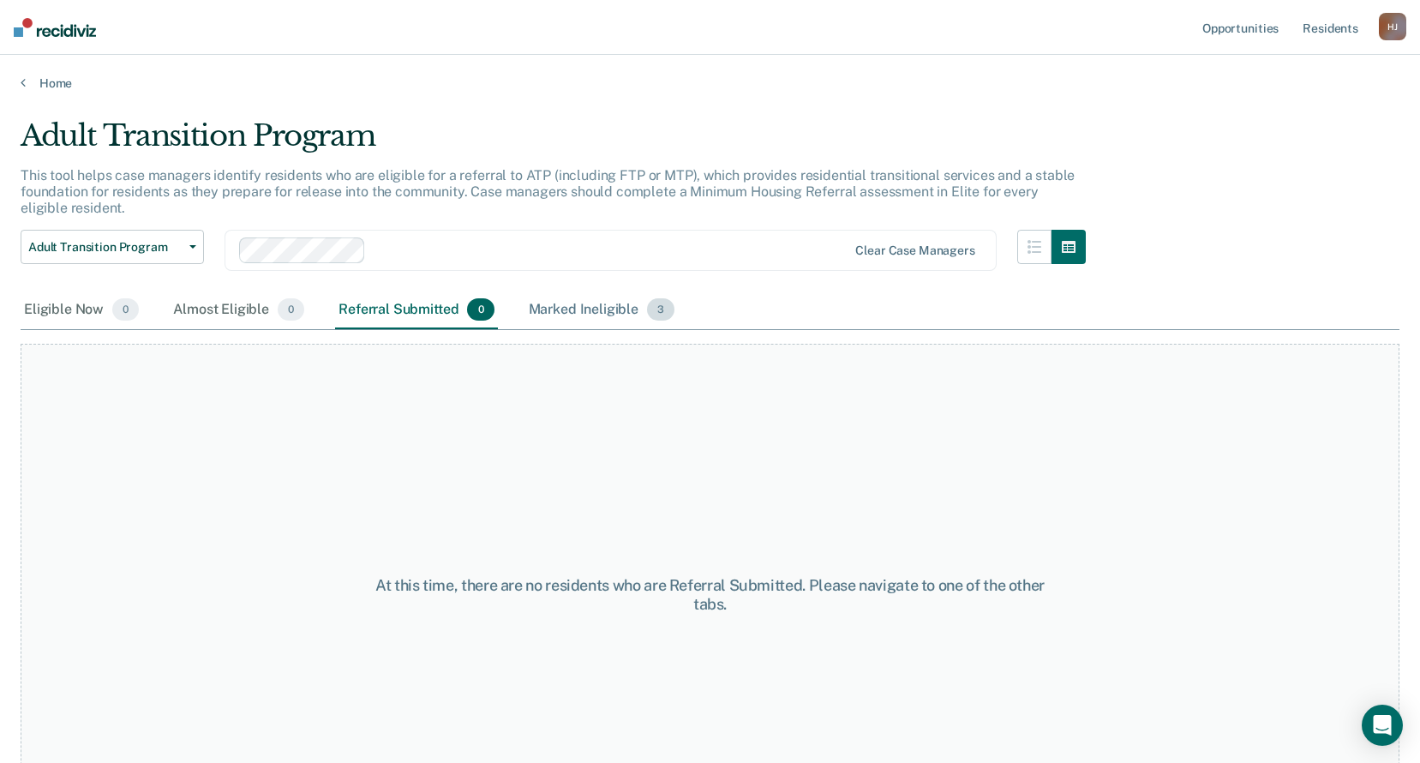
click at [640, 307] on div "Marked Ineligible 3" at bounding box center [601, 310] width 153 height 38
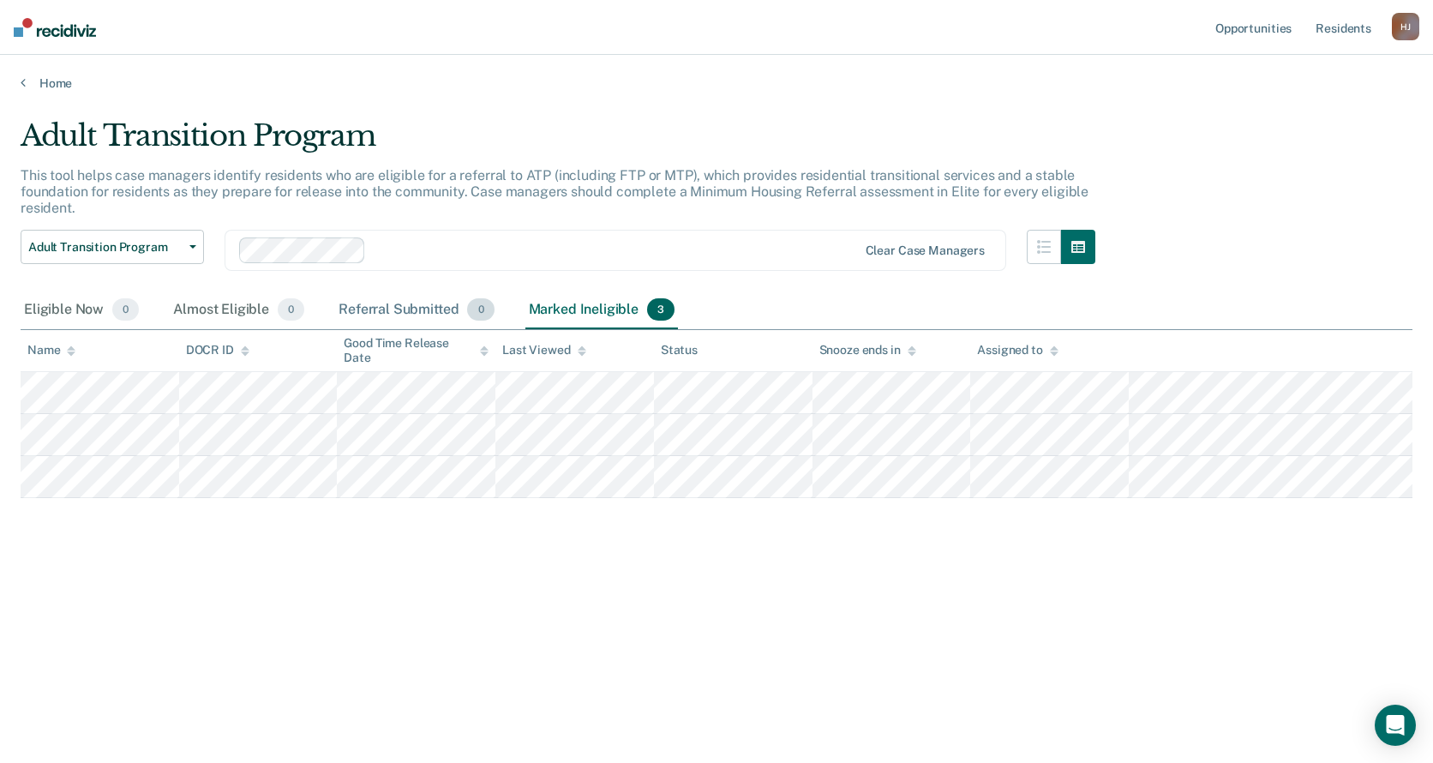
drag, startPoint x: 400, startPoint y: 313, endPoint x: 382, endPoint y: 311, distance: 18.1
click at [400, 313] on div "Referral Submitted 0" at bounding box center [416, 310] width 162 height 38
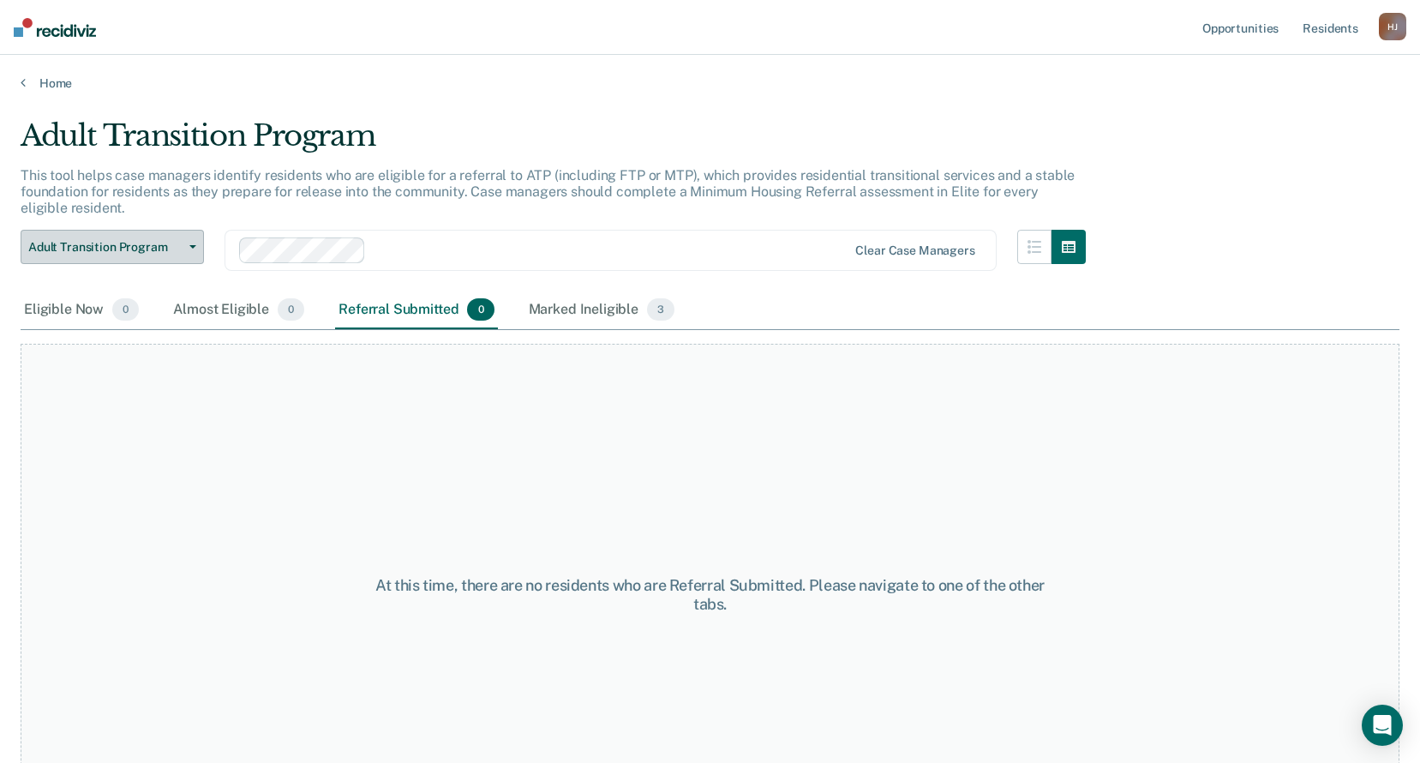
click at [97, 251] on span "Adult Transition Program" at bounding box center [105, 247] width 154 height 15
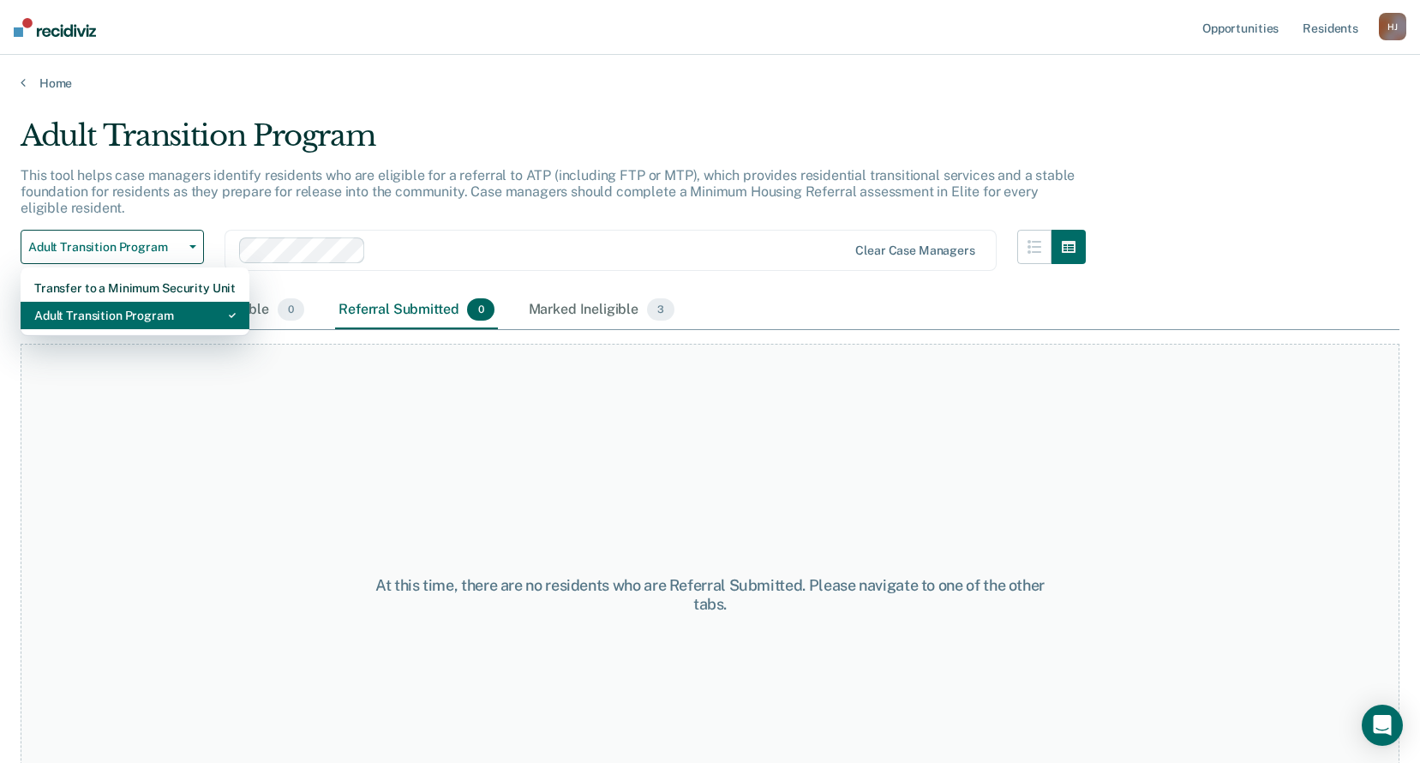
click at [157, 324] on div "Adult Transition Program" at bounding box center [134, 315] width 201 height 27
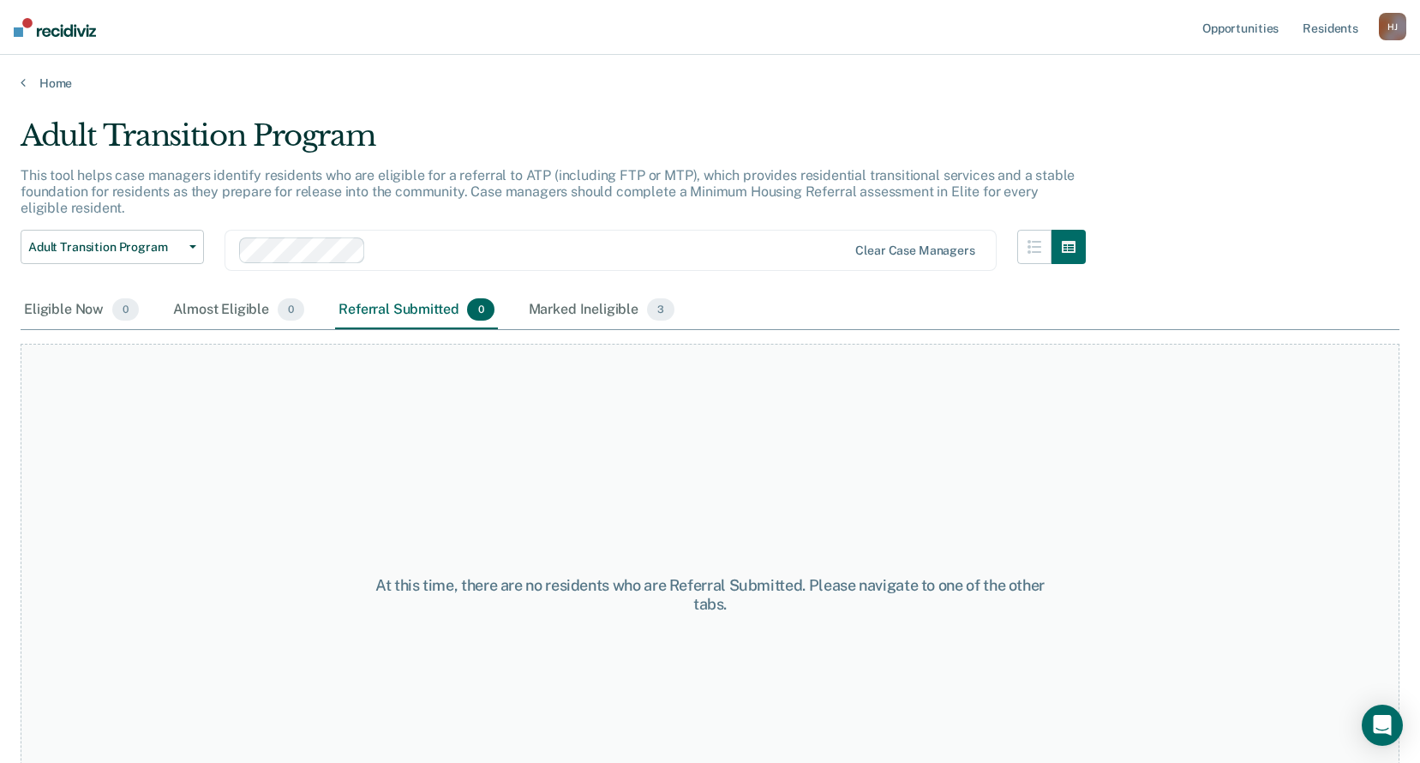
click at [153, 269] on div "Adult Transition Program Transfer to a Minimum Security Unit Adult Transition P…" at bounding box center [112, 261] width 183 height 62
click at [162, 256] on button "Adult Transition Program" at bounding box center [112, 247] width 183 height 34
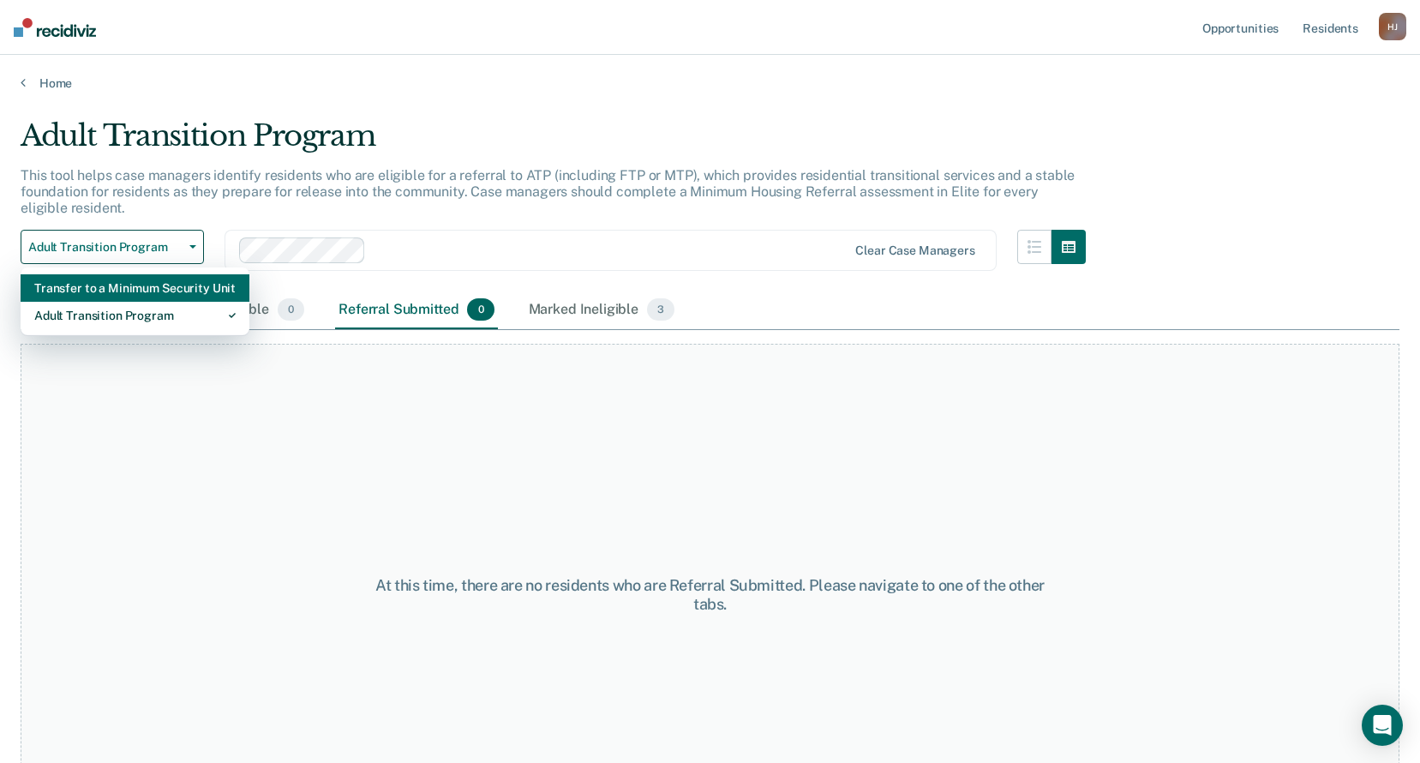
click at [166, 298] on div "Transfer to a Minimum Security Unit" at bounding box center [134, 287] width 201 height 27
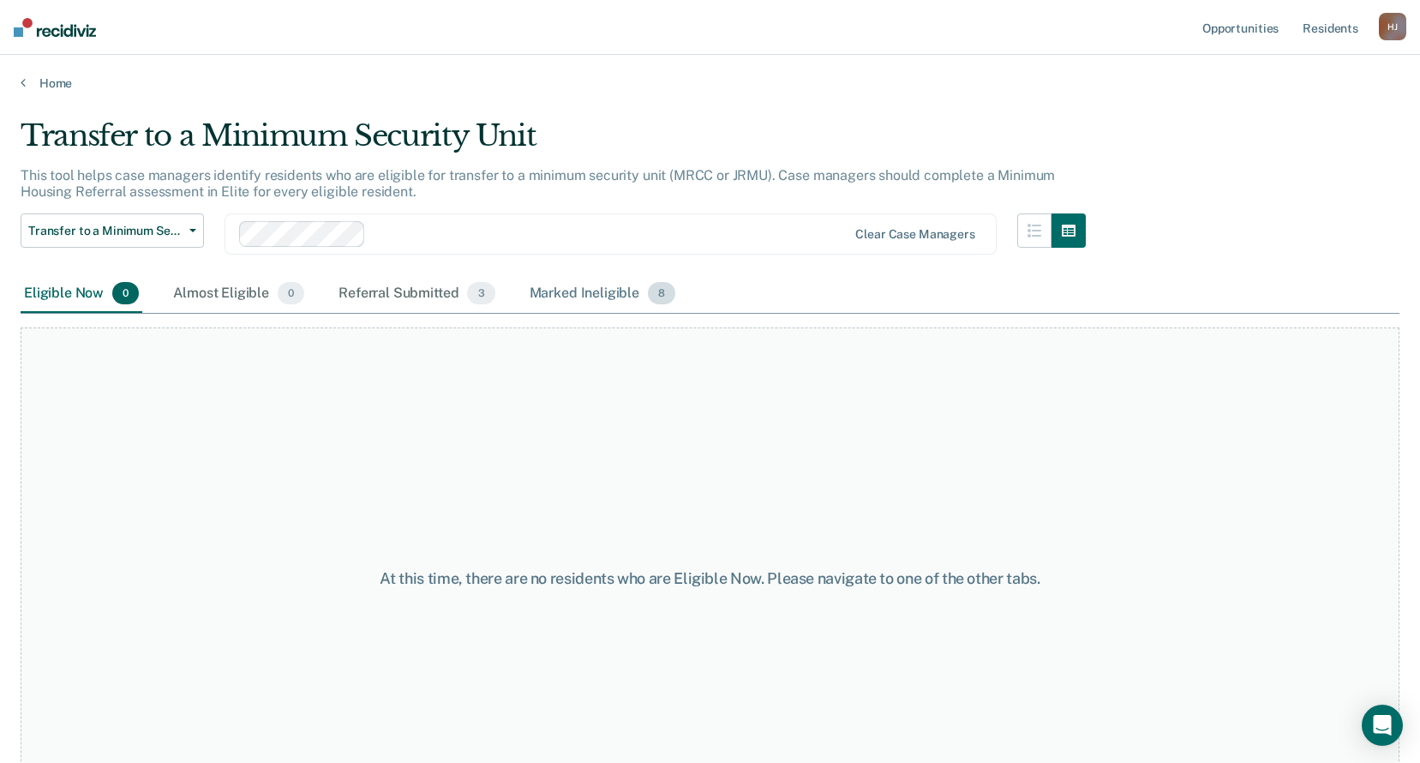
click at [590, 298] on div "Marked Ineligible 8" at bounding box center [602, 294] width 153 height 38
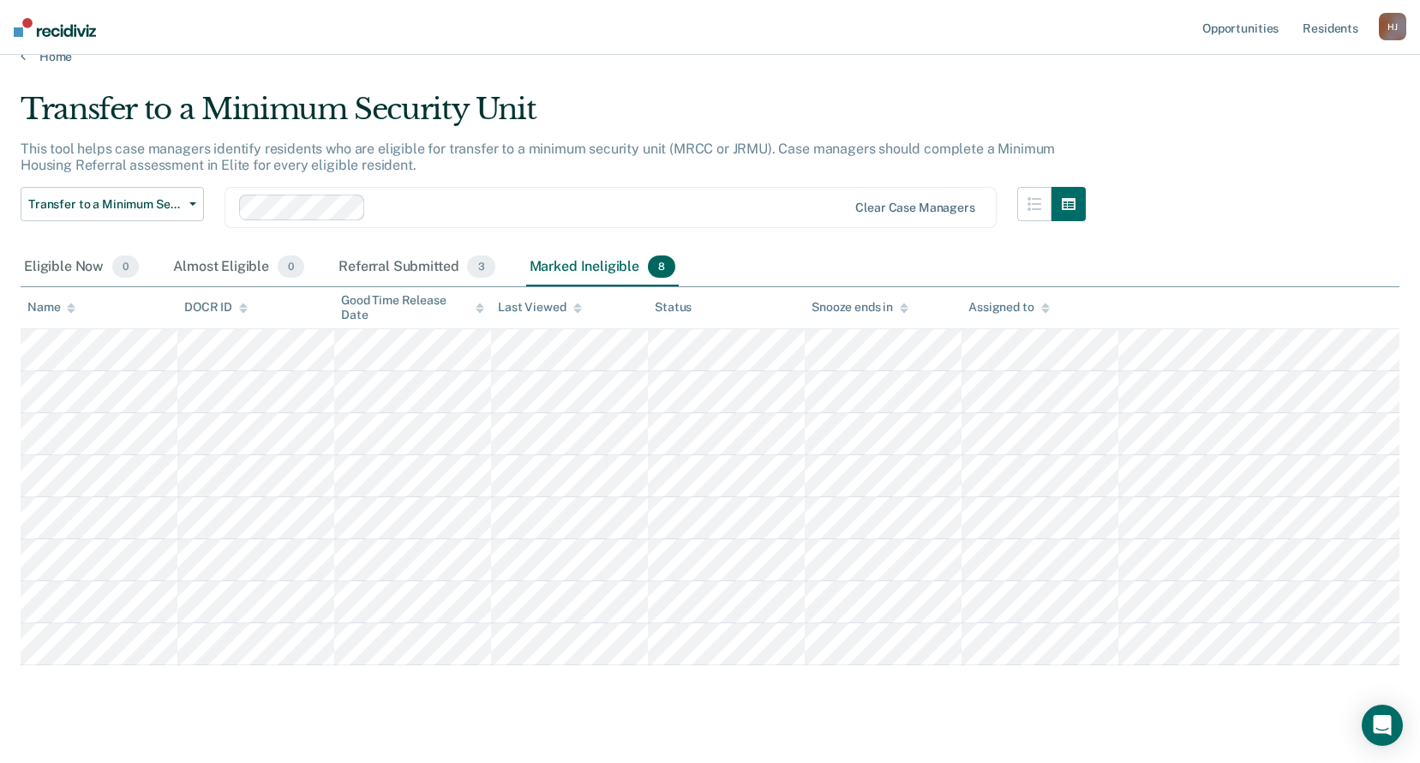
scroll to position [52, 0]
